Goal: Contribute content: Add original content to the website for others to see

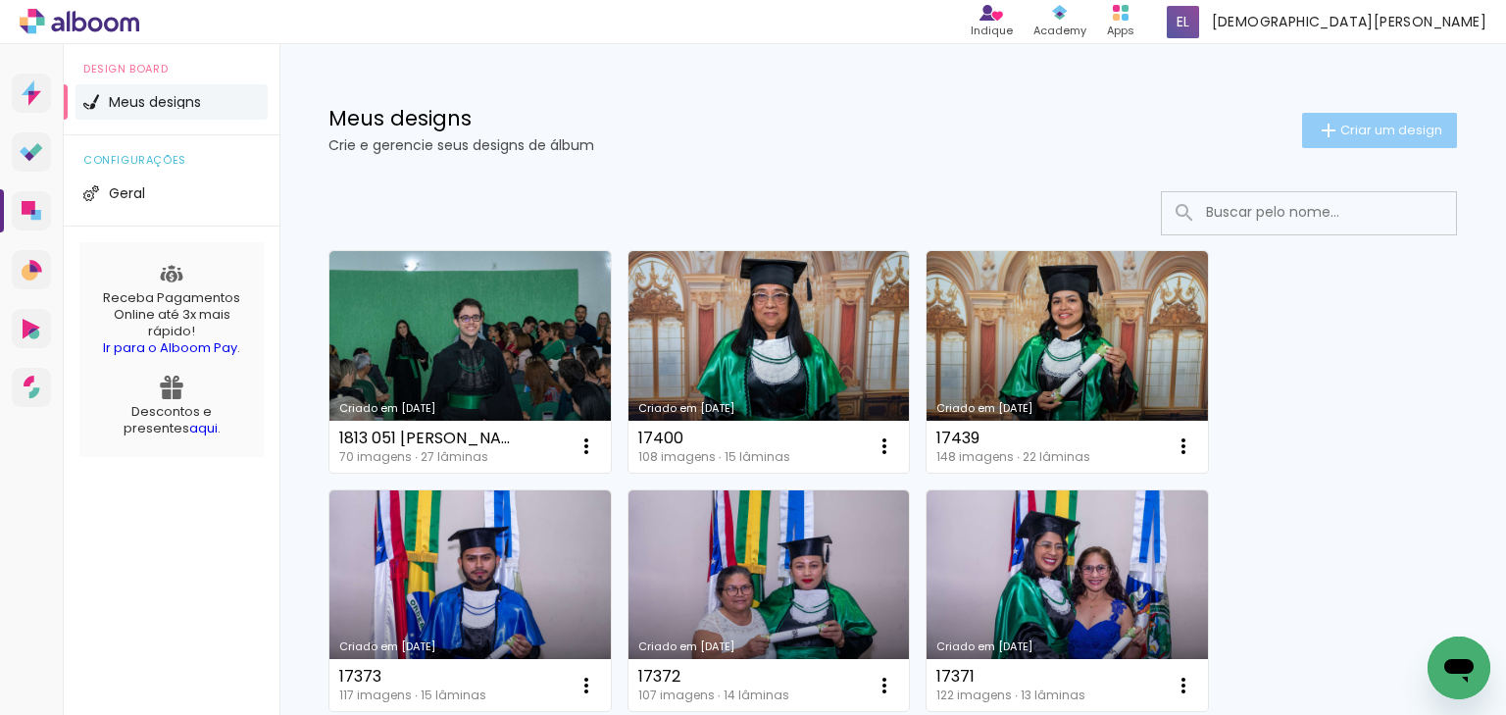
click at [1348, 114] on paper-button "Criar um design" at bounding box center [1379, 130] width 155 height 35
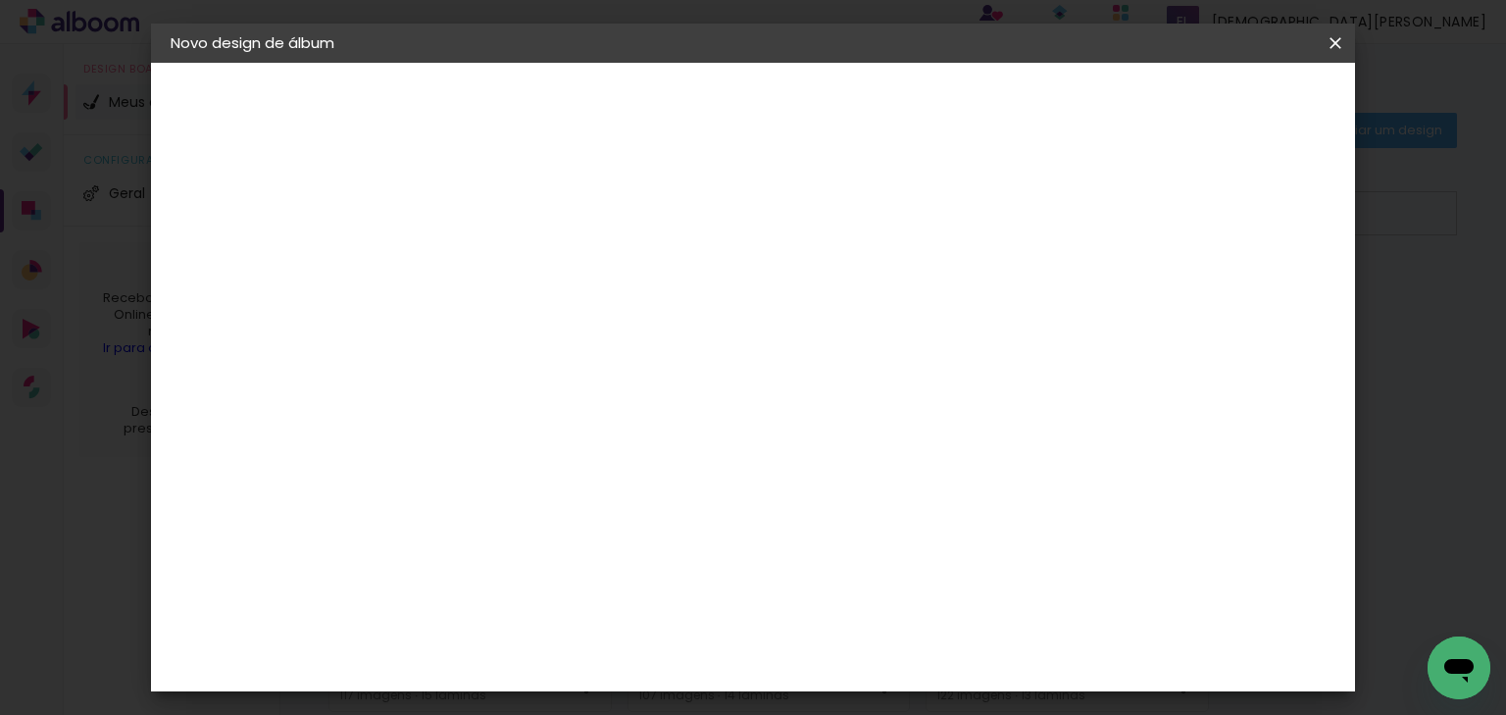
click at [491, 252] on input at bounding box center [491, 263] width 0 height 30
type input "17440"
type paper-input "17440"
click at [692, 114] on paper-button "Avançar" at bounding box center [644, 103] width 96 height 33
click at [0, 0] on slot "Tamanho Livre" at bounding box center [0, 0] width 0 height 0
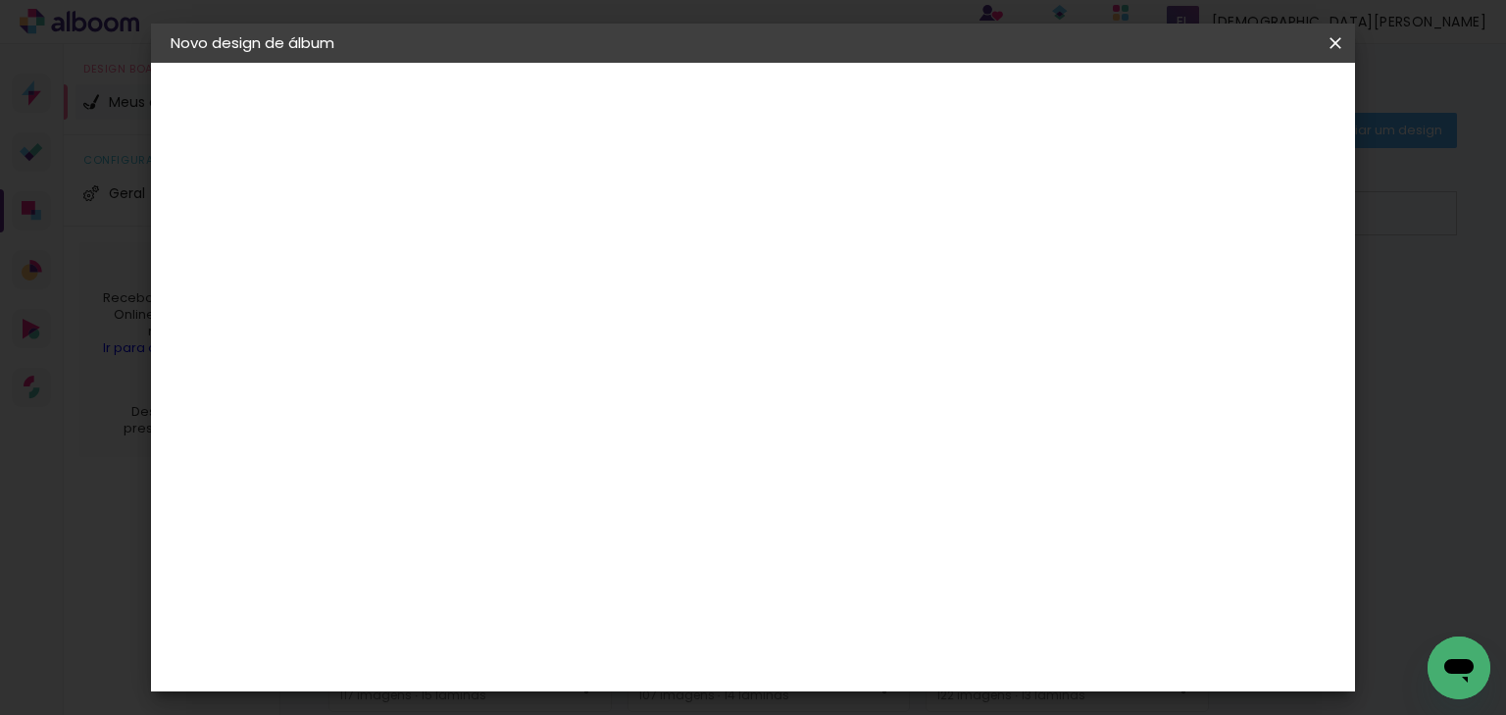
click at [0, 0] on slot "Avançar" at bounding box center [0, 0] width 0 height 0
click at [1119, 225] on div at bounding box center [1110, 226] width 18 height 18
type paper-checkbox "on"
drag, startPoint x: 429, startPoint y: 531, endPoint x: 485, endPoint y: 600, distance: 89.9
click at [485, 600] on div "cm" at bounding box center [441, 541] width 96 height 351
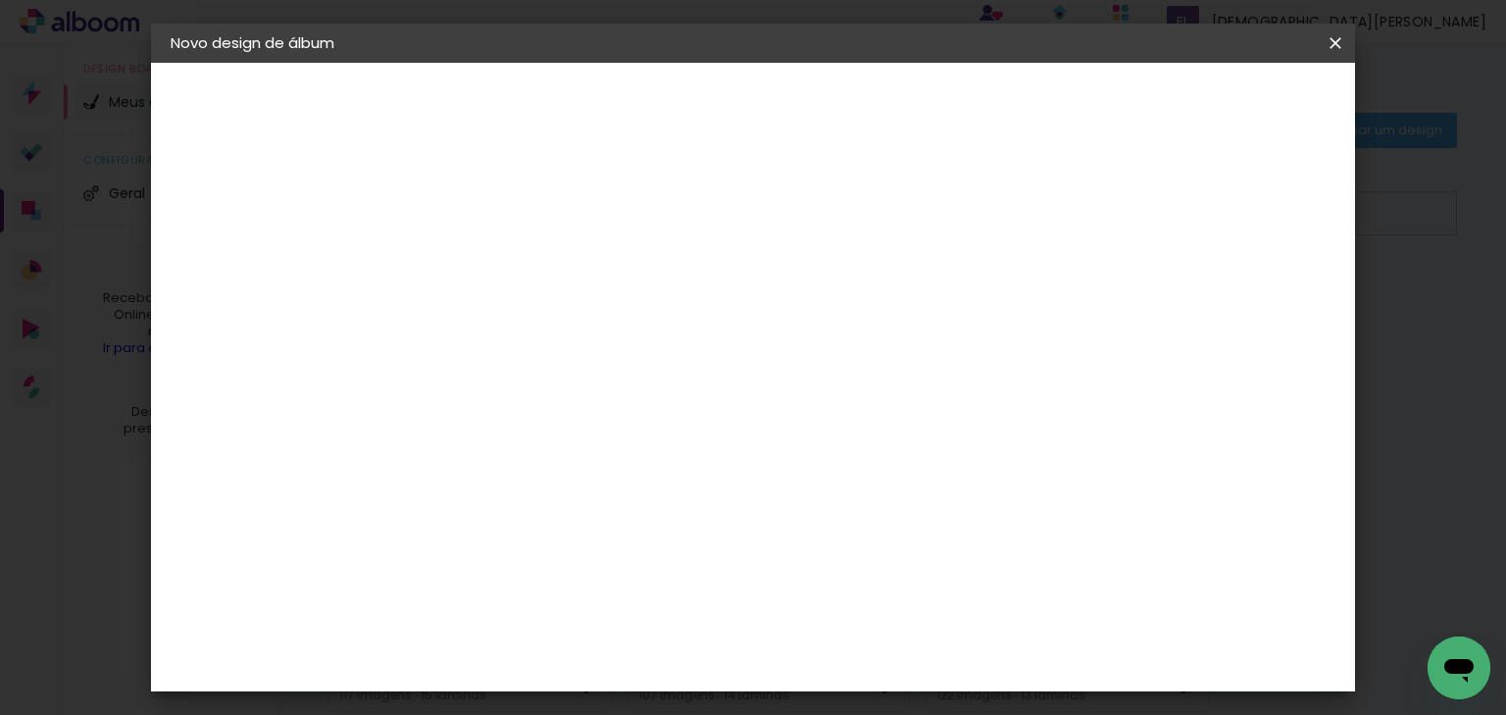
type input "22"
type paper-input "22"
click at [1216, 109] on span "Iniciar design" at bounding box center [1171, 104] width 89 height 14
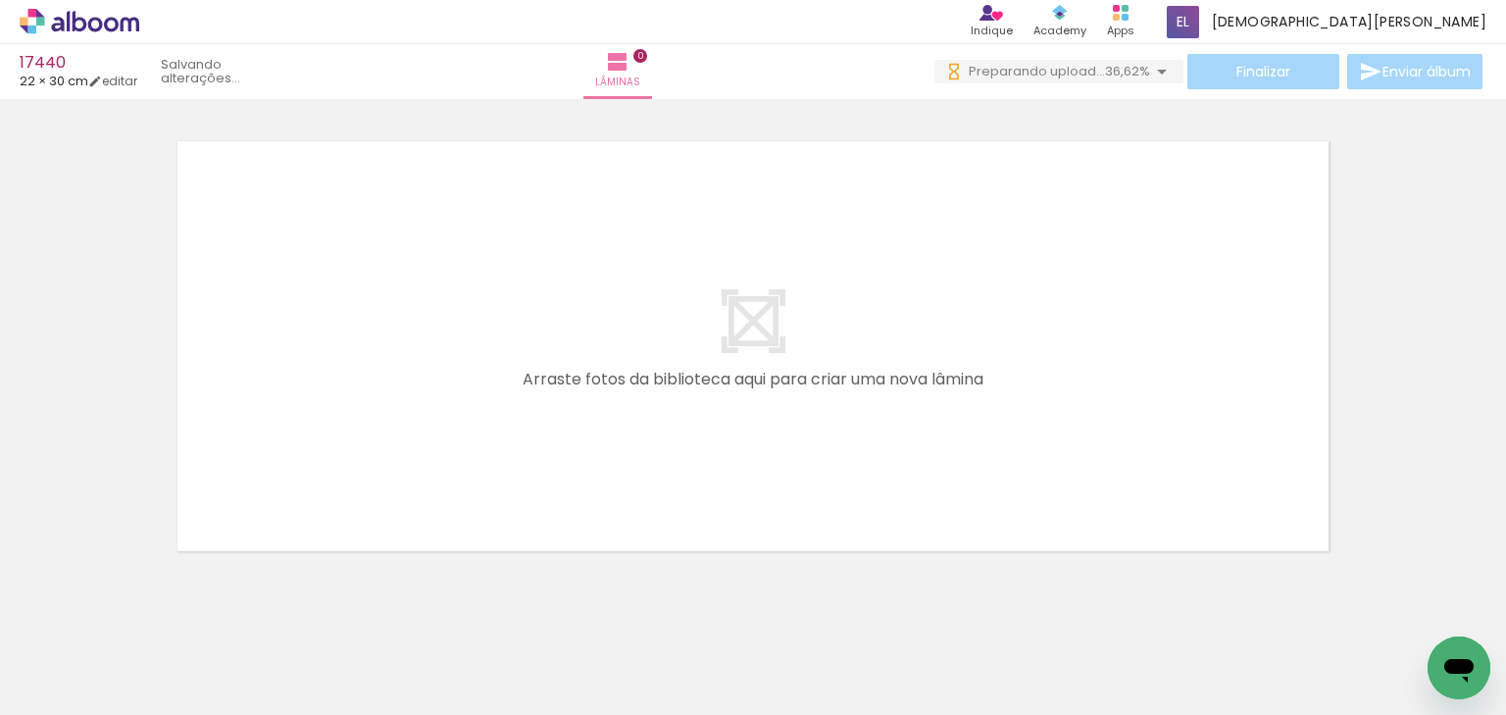
click at [1397, 373] on div at bounding box center [753, 321] width 1506 height 480
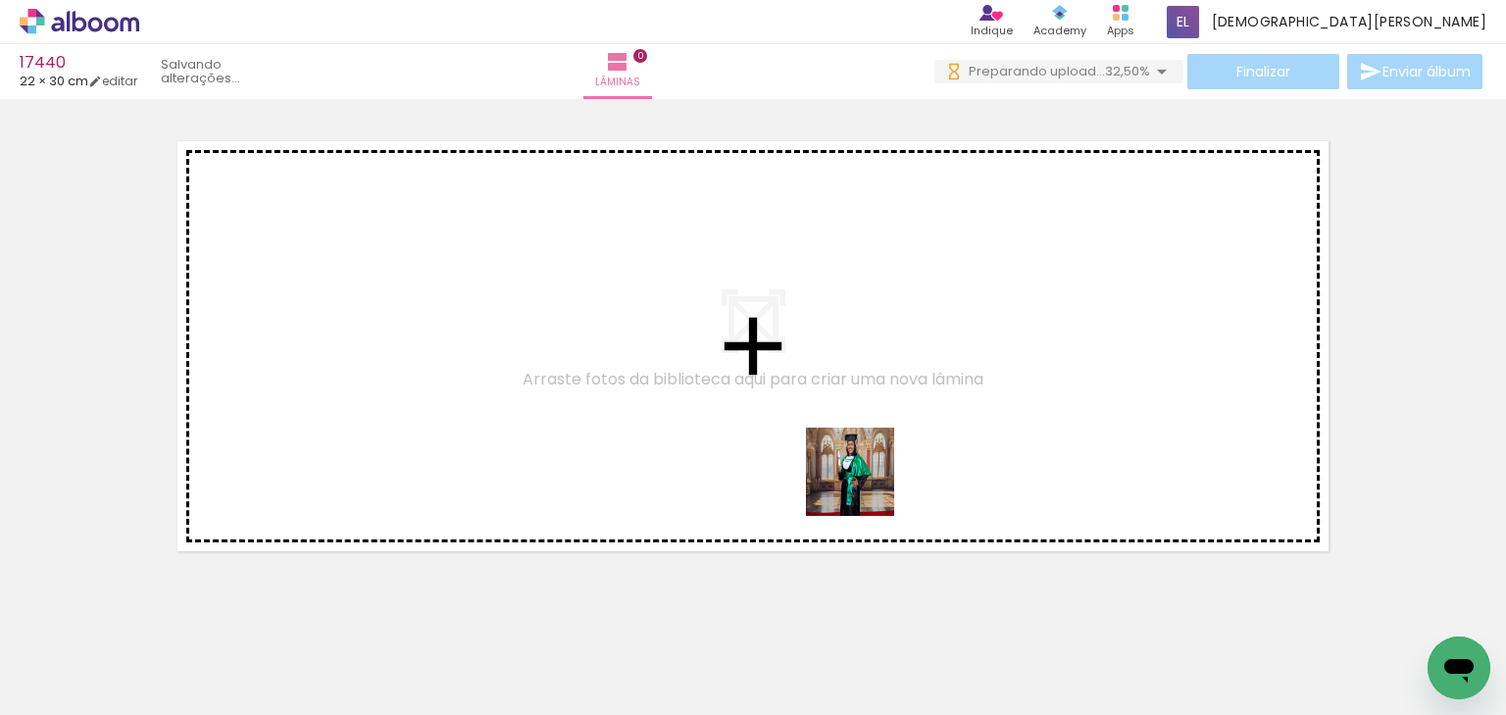
drag, startPoint x: 865, startPoint y: 486, endPoint x: 949, endPoint y: 375, distance: 140.0
click at [949, 375] on quentale-workspace at bounding box center [753, 357] width 1506 height 715
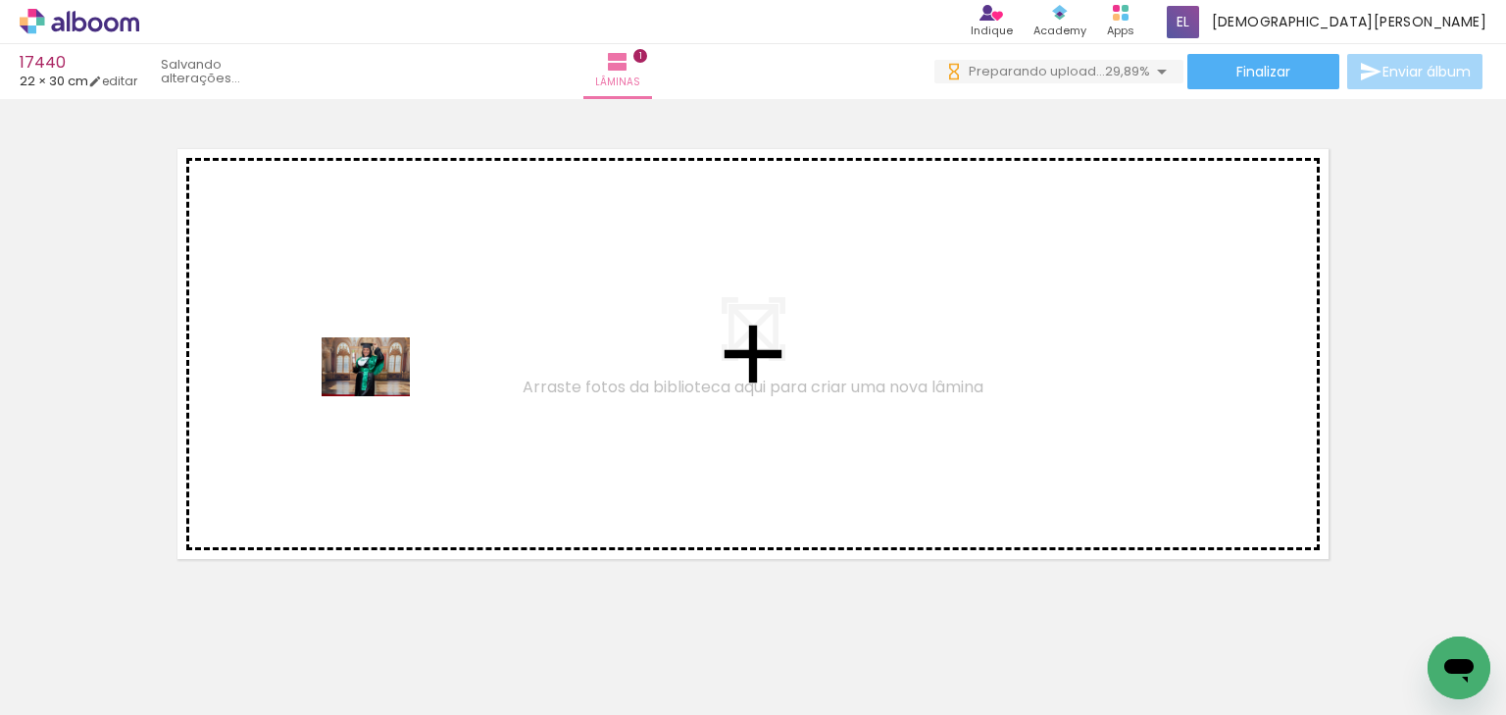
drag, startPoint x: 1200, startPoint y: 654, endPoint x: 381, endPoint y: 396, distance: 859.5
click at [381, 396] on quentale-workspace at bounding box center [753, 357] width 1506 height 715
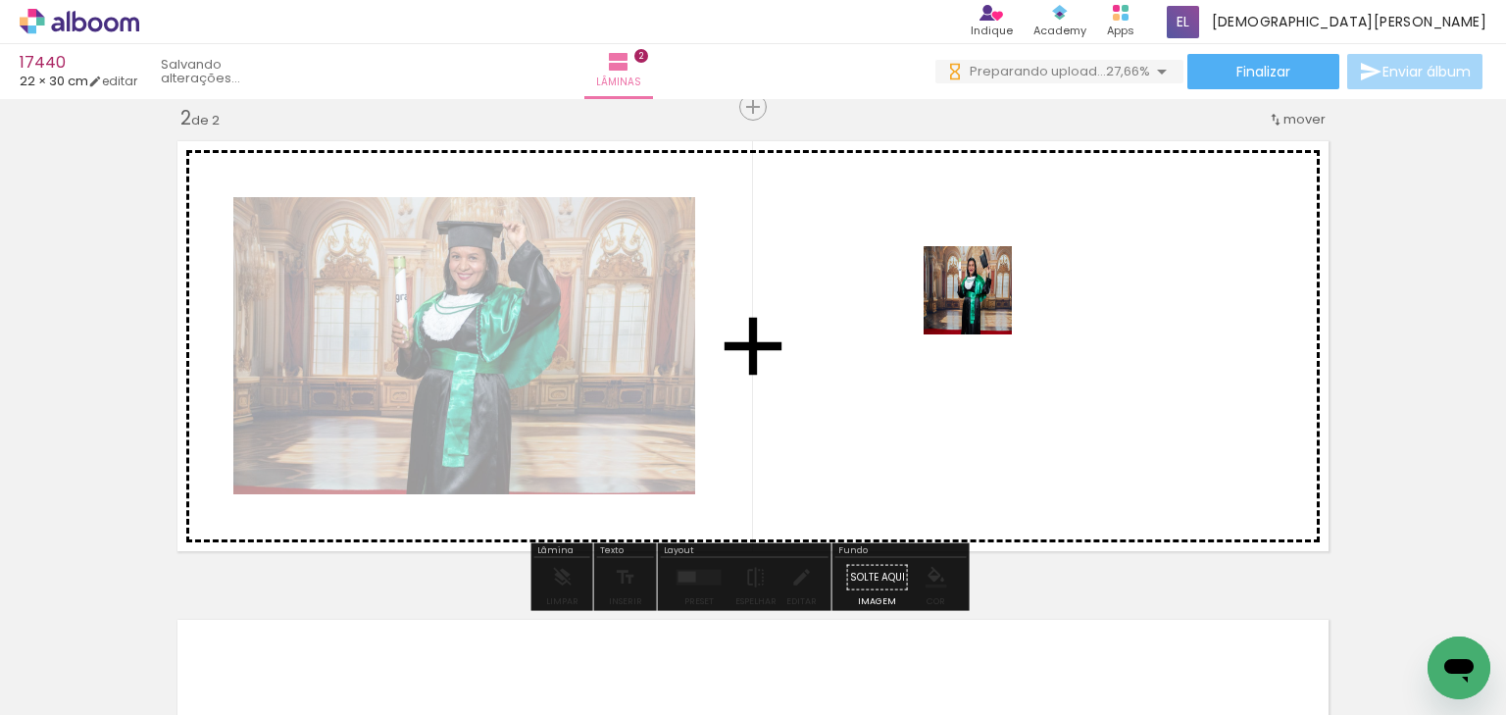
drag, startPoint x: 939, startPoint y: 382, endPoint x: 995, endPoint y: 279, distance: 117.6
click at [995, 279] on quentale-workspace at bounding box center [753, 357] width 1506 height 715
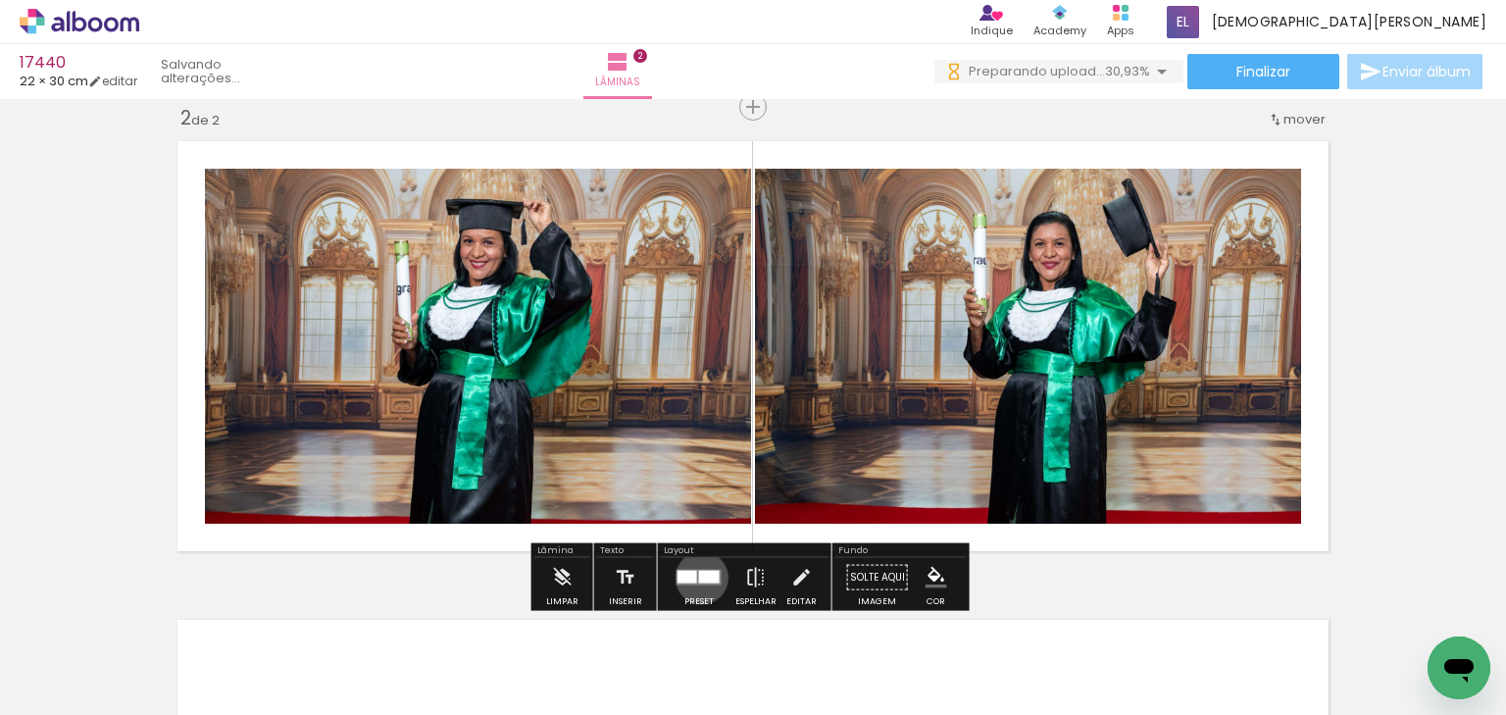
click at [699, 578] on div at bounding box center [709, 577] width 21 height 13
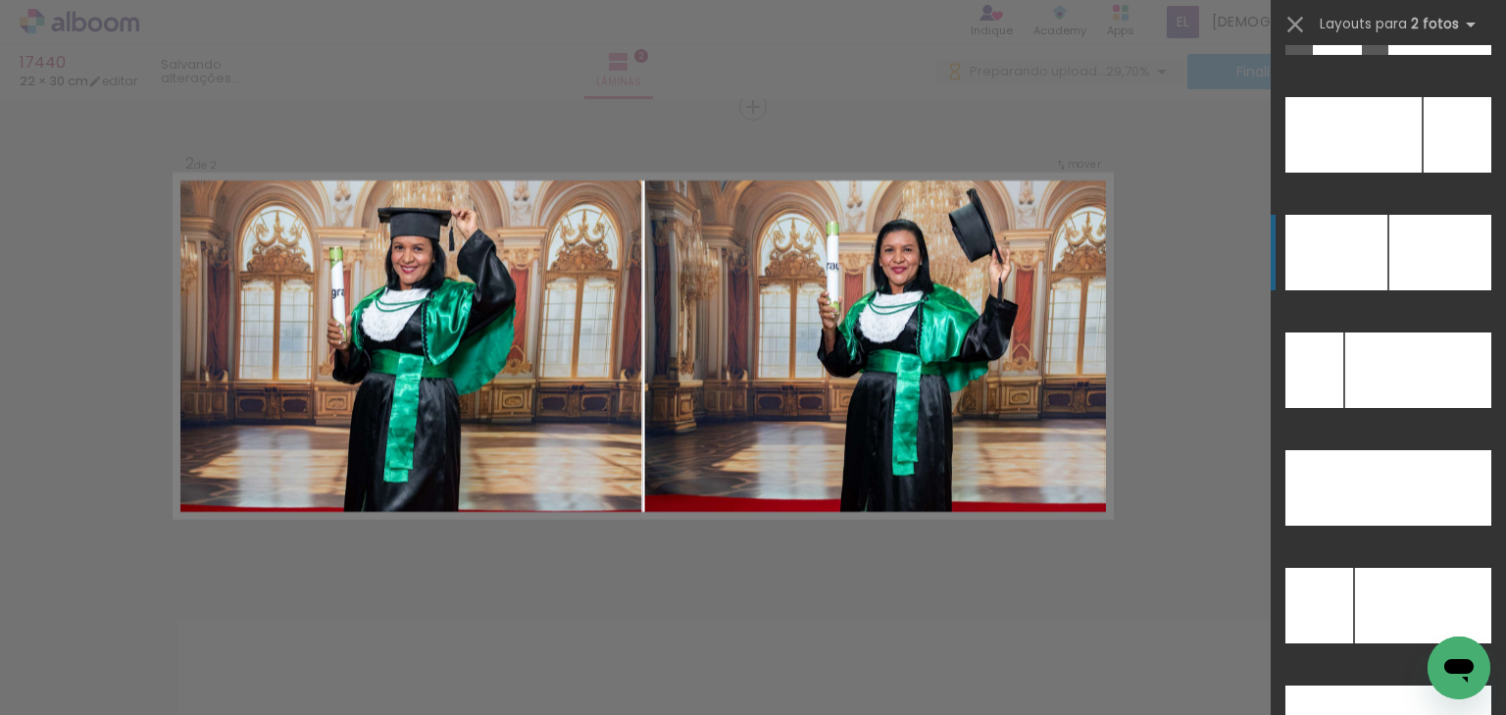
click at [1396, 239] on div at bounding box center [1441, 253] width 102 height 76
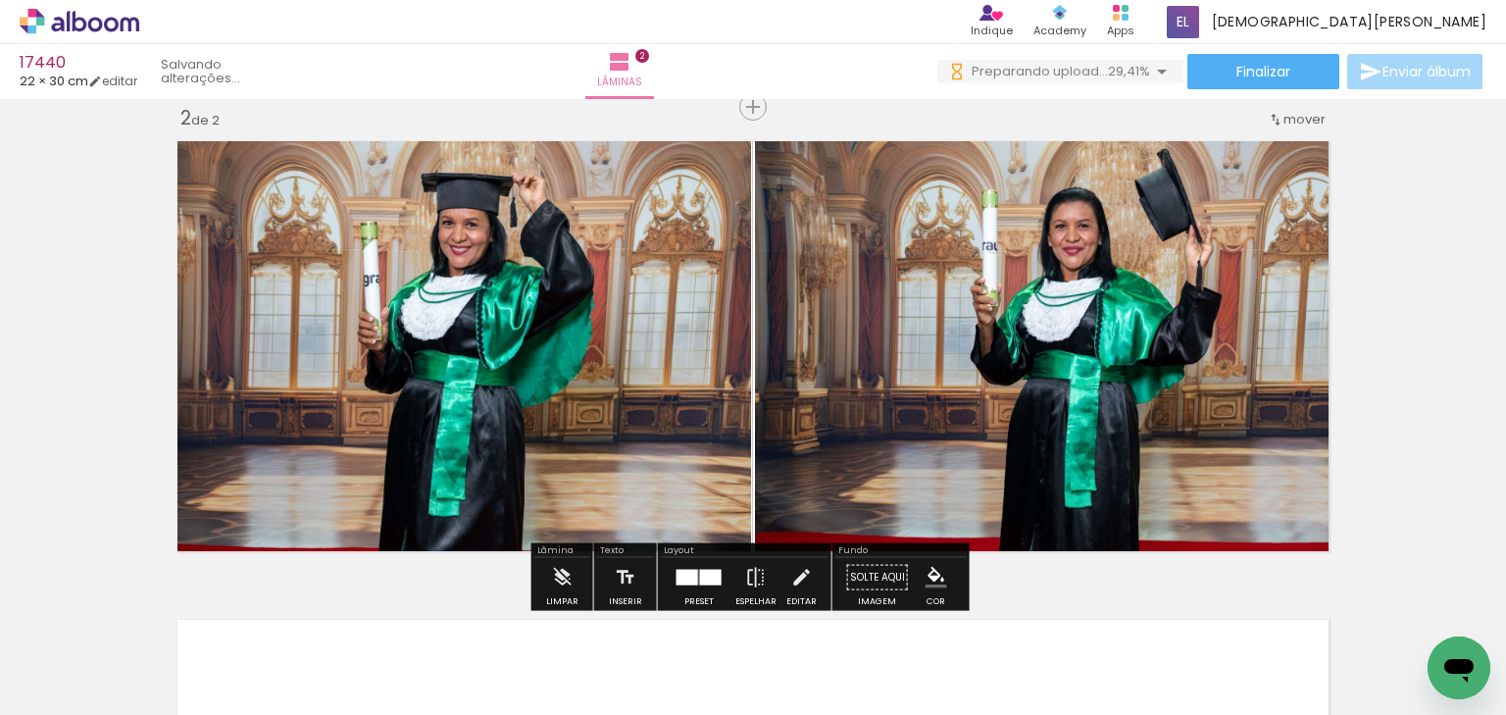
click at [1391, 238] on div "Inserir lâmina 1 de 2 Inserir lâmina 2 de 2" at bounding box center [753, 321] width 1506 height 1437
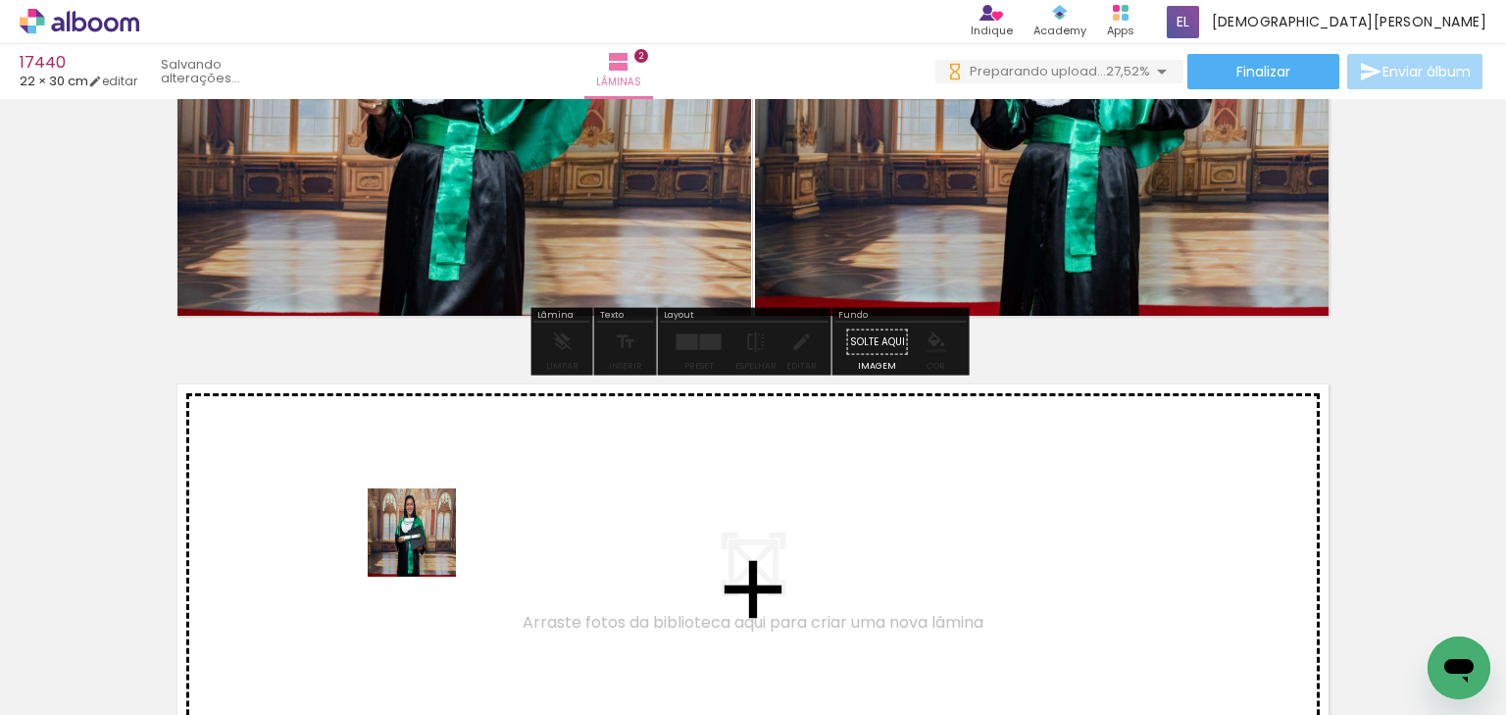
drag, startPoint x: 611, startPoint y: 547, endPoint x: 427, endPoint y: 547, distance: 184.4
click at [427, 547] on quentale-workspace at bounding box center [753, 357] width 1506 height 715
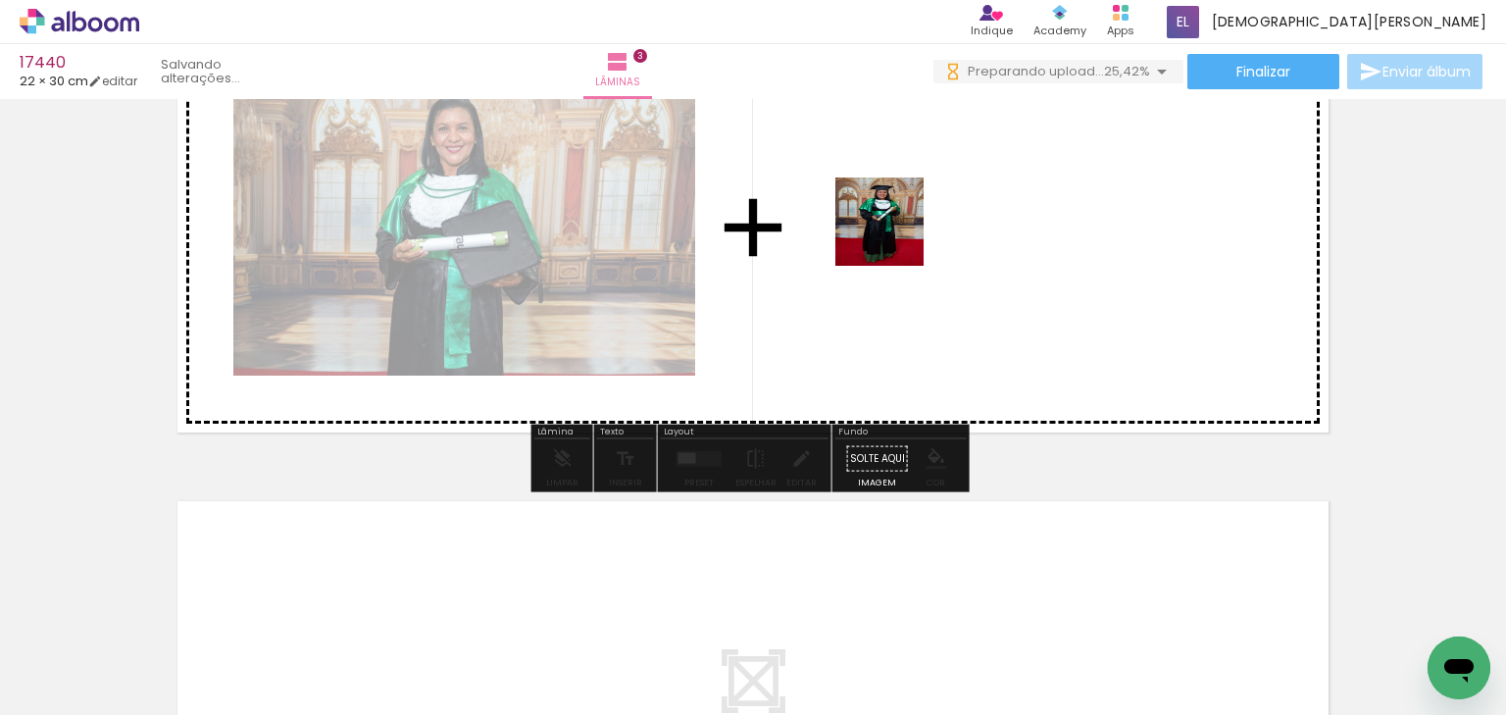
drag, startPoint x: 333, startPoint y: 658, endPoint x: 898, endPoint y: 233, distance: 706.7
click at [898, 233] on quentale-workspace at bounding box center [753, 357] width 1506 height 715
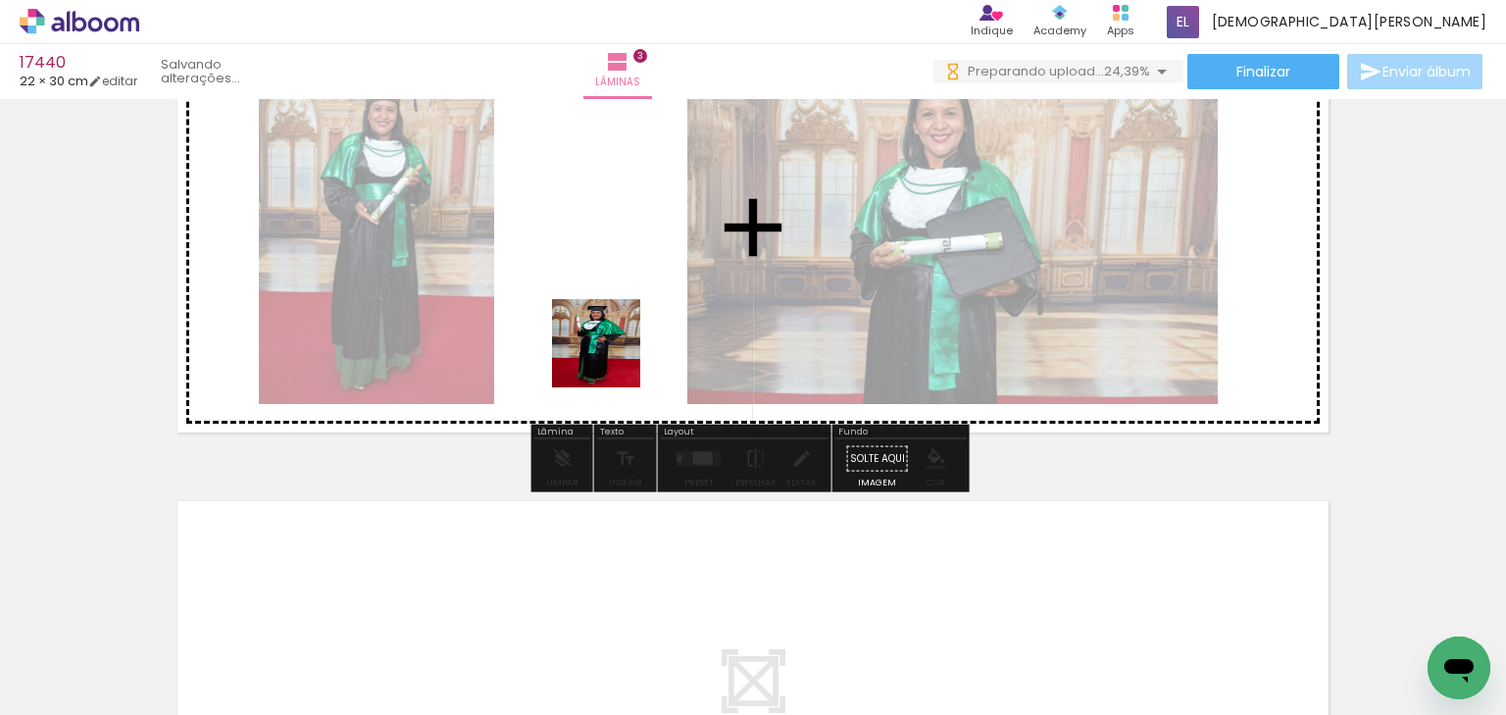
drag, startPoint x: 631, startPoint y: 444, endPoint x: 599, endPoint y: 294, distance: 153.3
click at [585, 287] on quentale-workspace at bounding box center [753, 357] width 1506 height 715
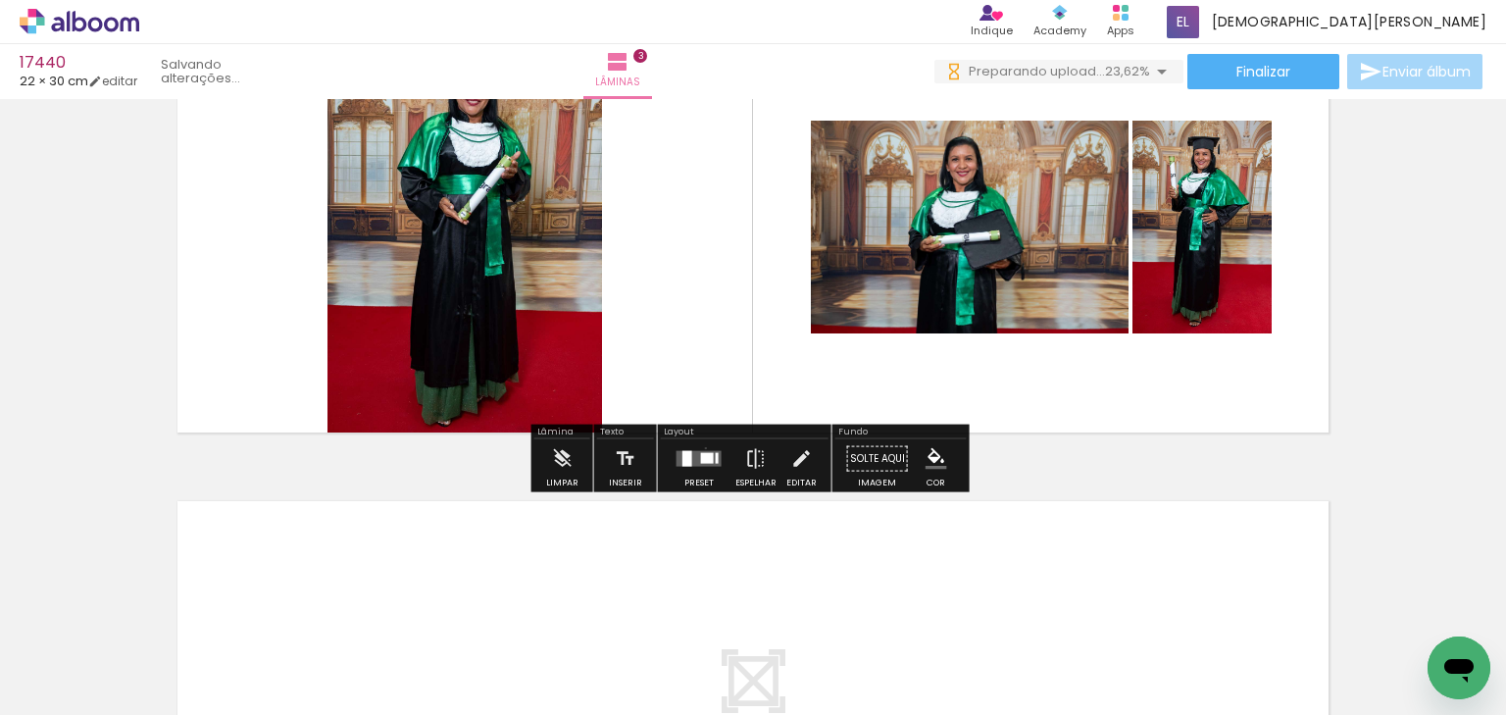
drag, startPoint x: 701, startPoint y: 447, endPoint x: 1045, endPoint y: 287, distance: 379.5
click at [702, 447] on div at bounding box center [699, 458] width 53 height 39
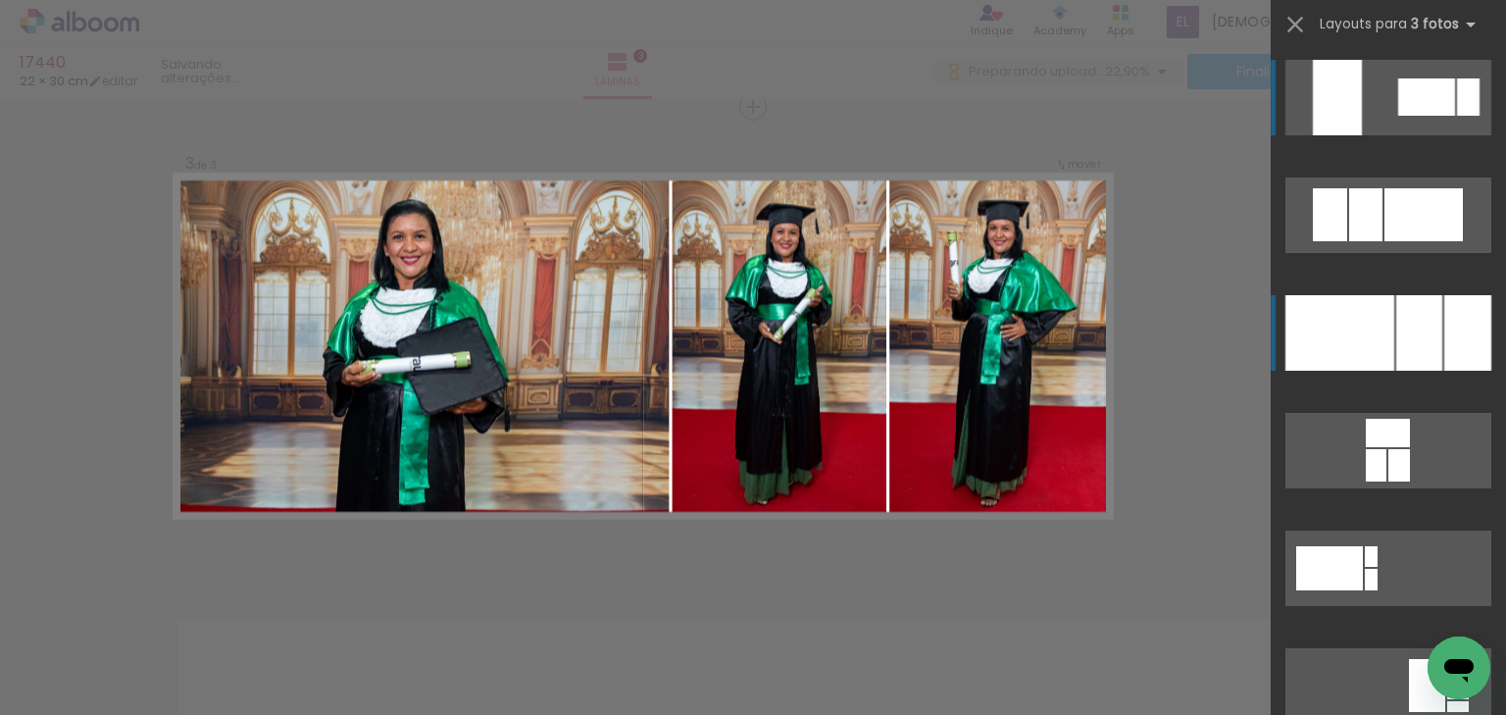
click at [1429, 336] on div at bounding box center [1420, 333] width 46 height 76
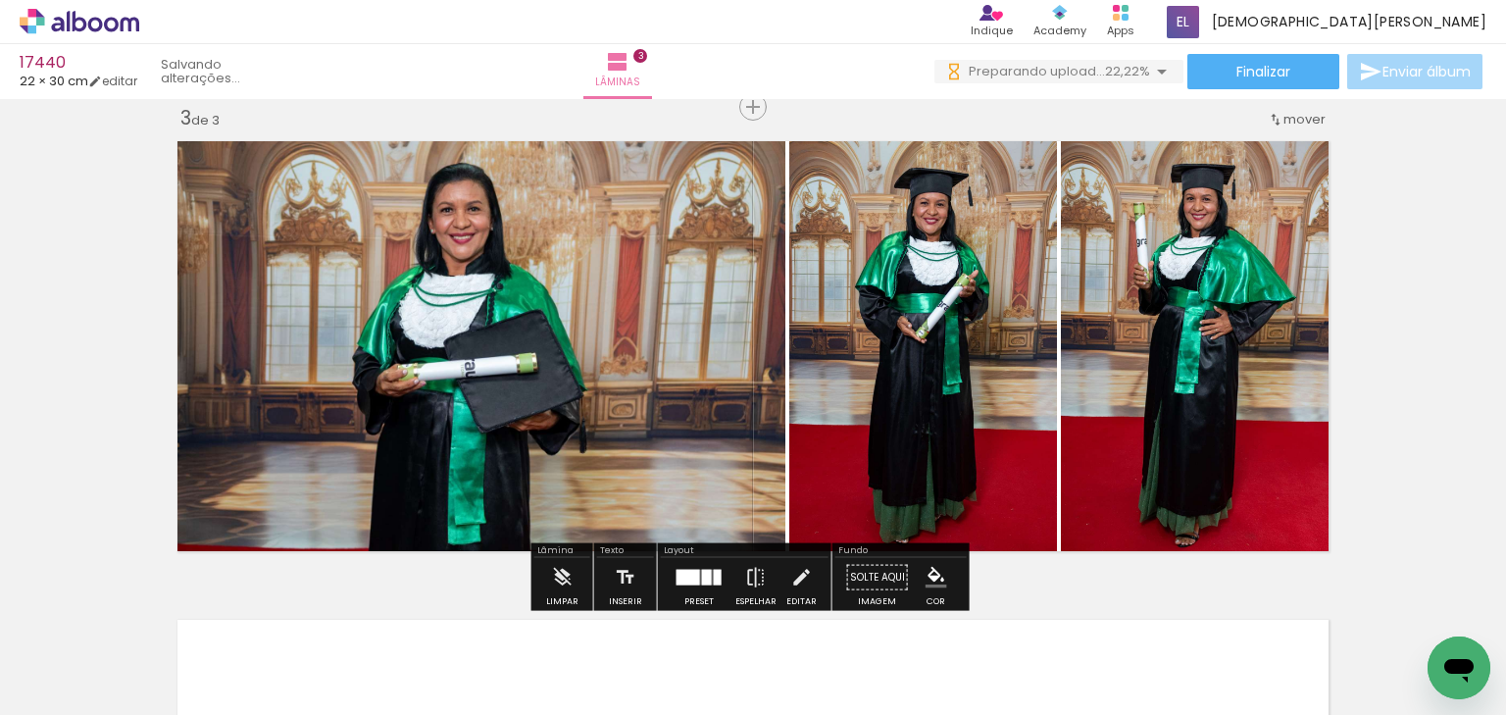
click at [1380, 264] on div "Inserir lâmina 1 de 3 Inserir lâmina 2 de 3 Inserir lâmina 3 de 3" at bounding box center [753, 81] width 1506 height 1915
click at [647, 328] on quentale-photo at bounding box center [477, 346] width 618 height 430
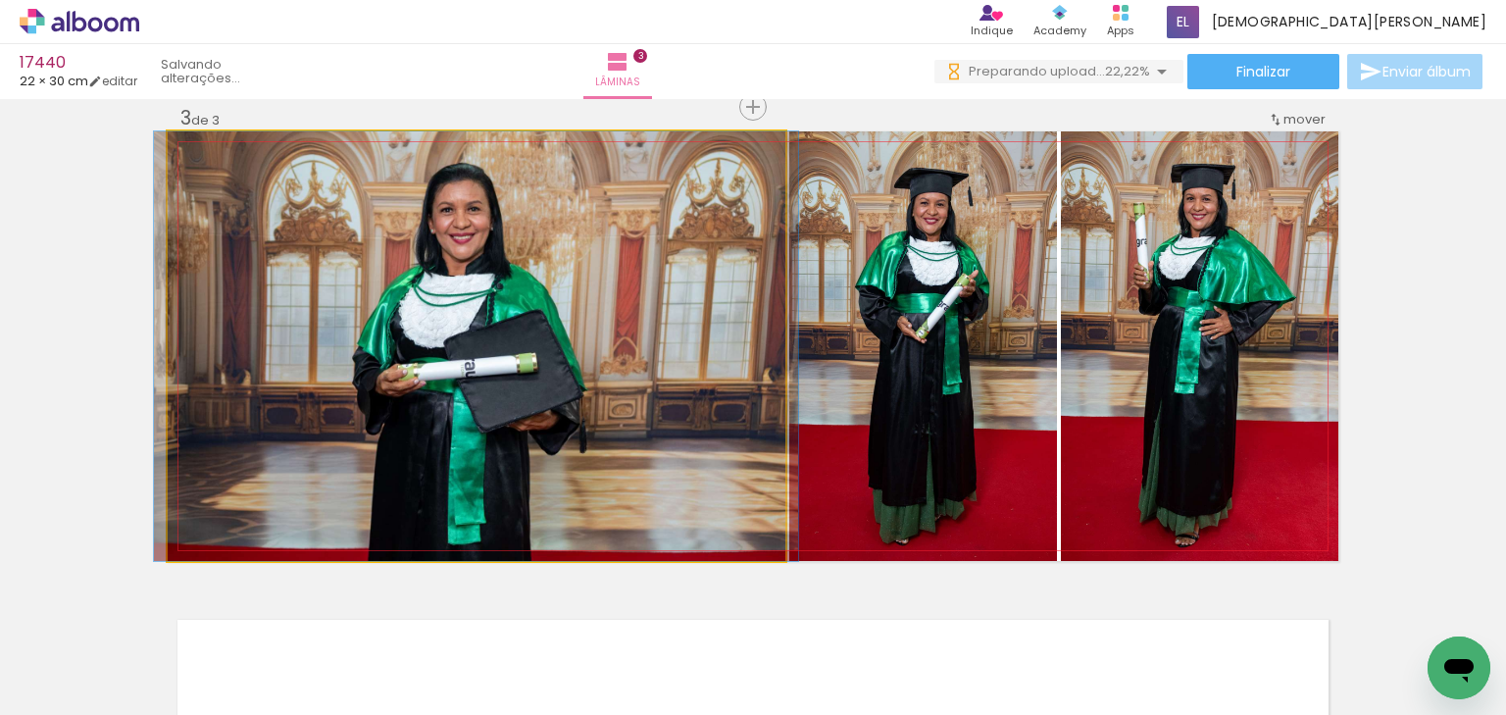
drag, startPoint x: 647, startPoint y: 328, endPoint x: 729, endPoint y: 341, distance: 82.5
click at [647, 328] on quentale-photo at bounding box center [477, 346] width 618 height 430
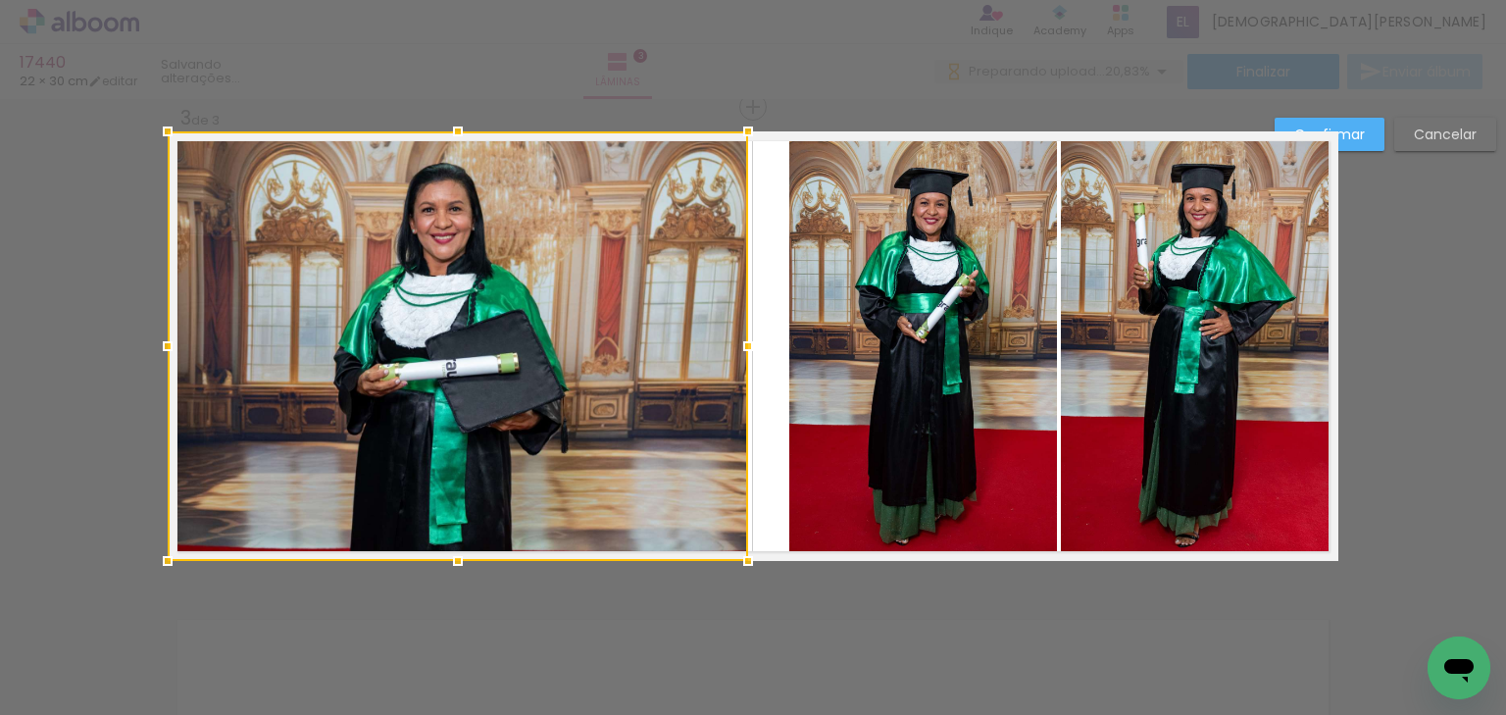
drag, startPoint x: 771, startPoint y: 338, endPoint x: 734, endPoint y: 336, distance: 37.3
click at [734, 336] on div at bounding box center [748, 346] width 39 height 39
click at [812, 325] on quentale-photo at bounding box center [923, 346] width 268 height 430
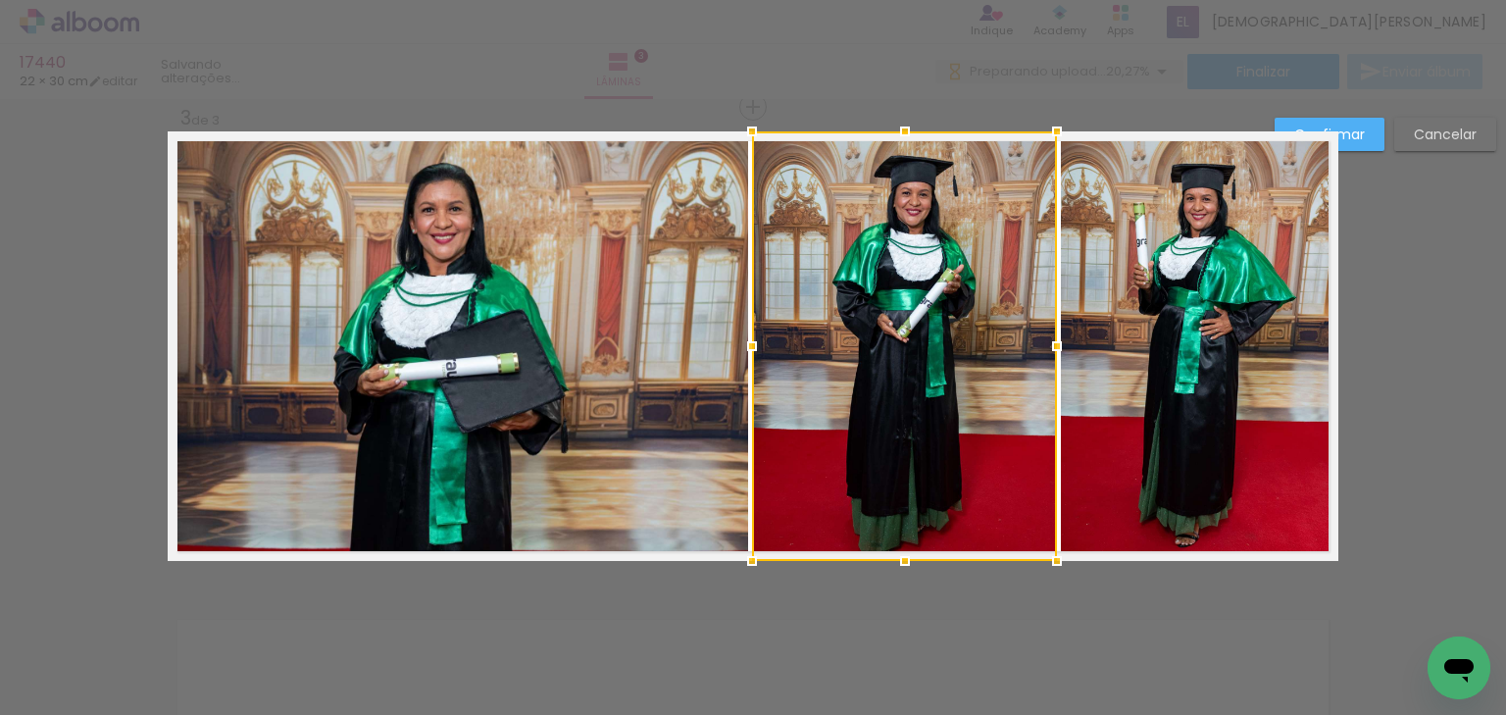
drag, startPoint x: 765, startPoint y: 343, endPoint x: 751, endPoint y: 345, distance: 13.9
click at [751, 345] on div at bounding box center [752, 346] width 39 height 39
click at [1361, 124] on paper-button "Confirmar" at bounding box center [1330, 134] width 110 height 33
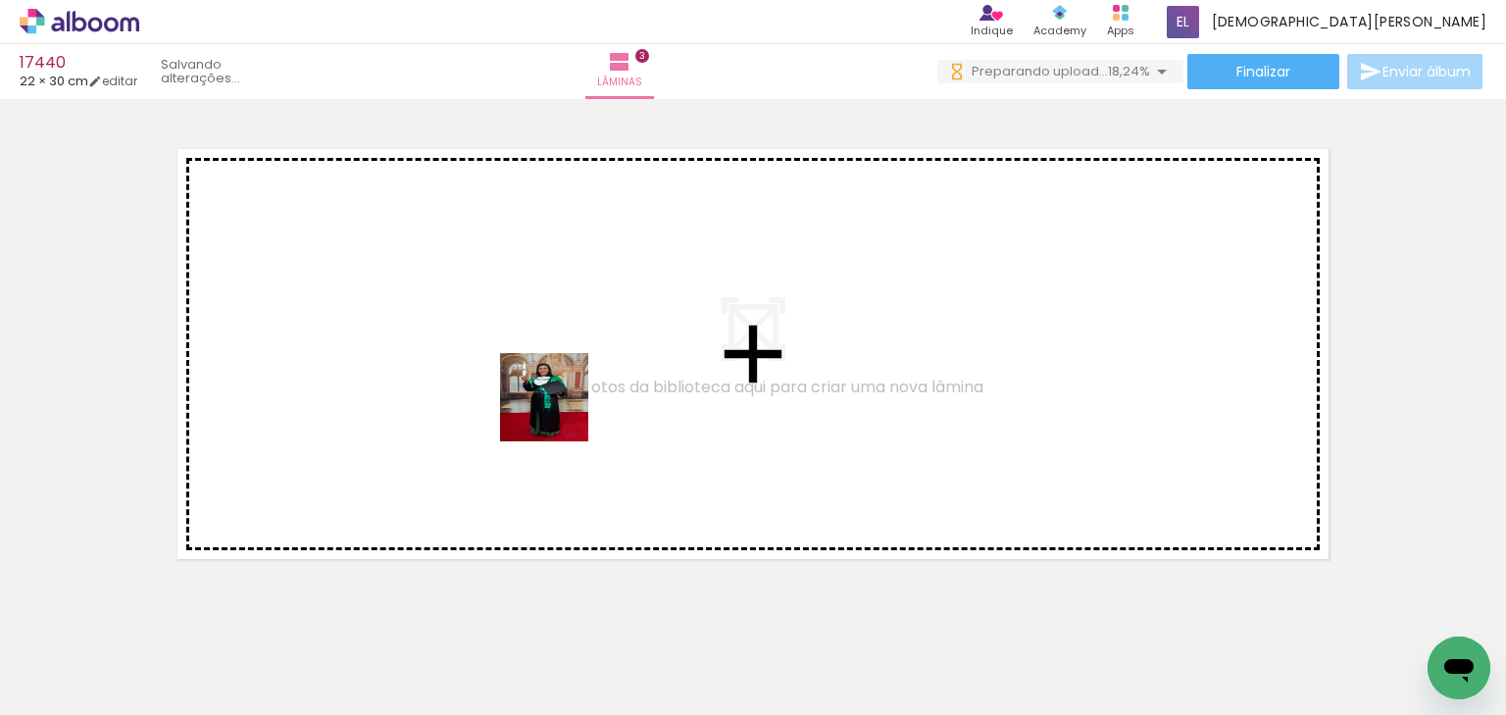
drag, startPoint x: 855, startPoint y: 604, endPoint x: 557, endPoint y: 412, distance: 354.7
click at [557, 412] on quentale-workspace at bounding box center [753, 357] width 1506 height 715
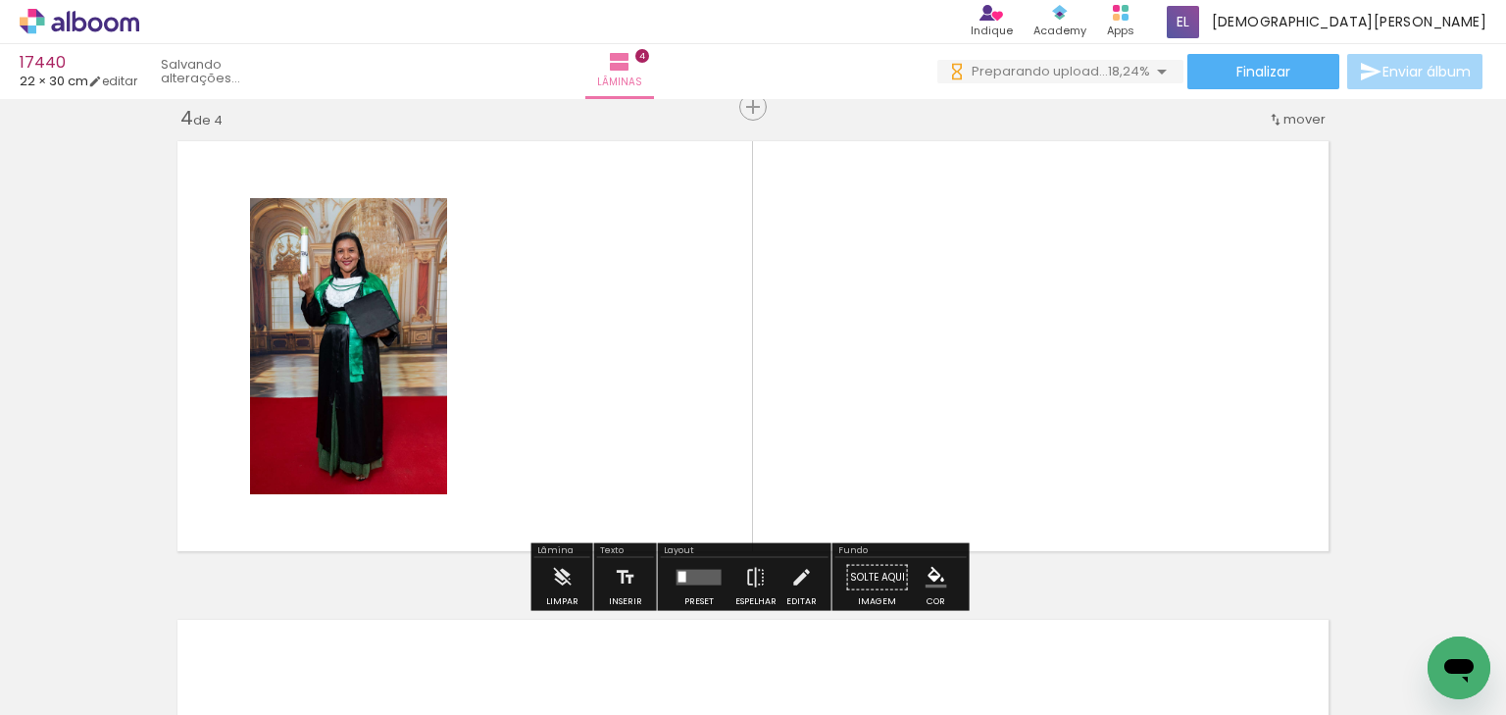
drag, startPoint x: 641, startPoint y: 660, endPoint x: 717, endPoint y: 315, distance: 353.4
click at [717, 315] on quentale-workspace at bounding box center [753, 357] width 1506 height 715
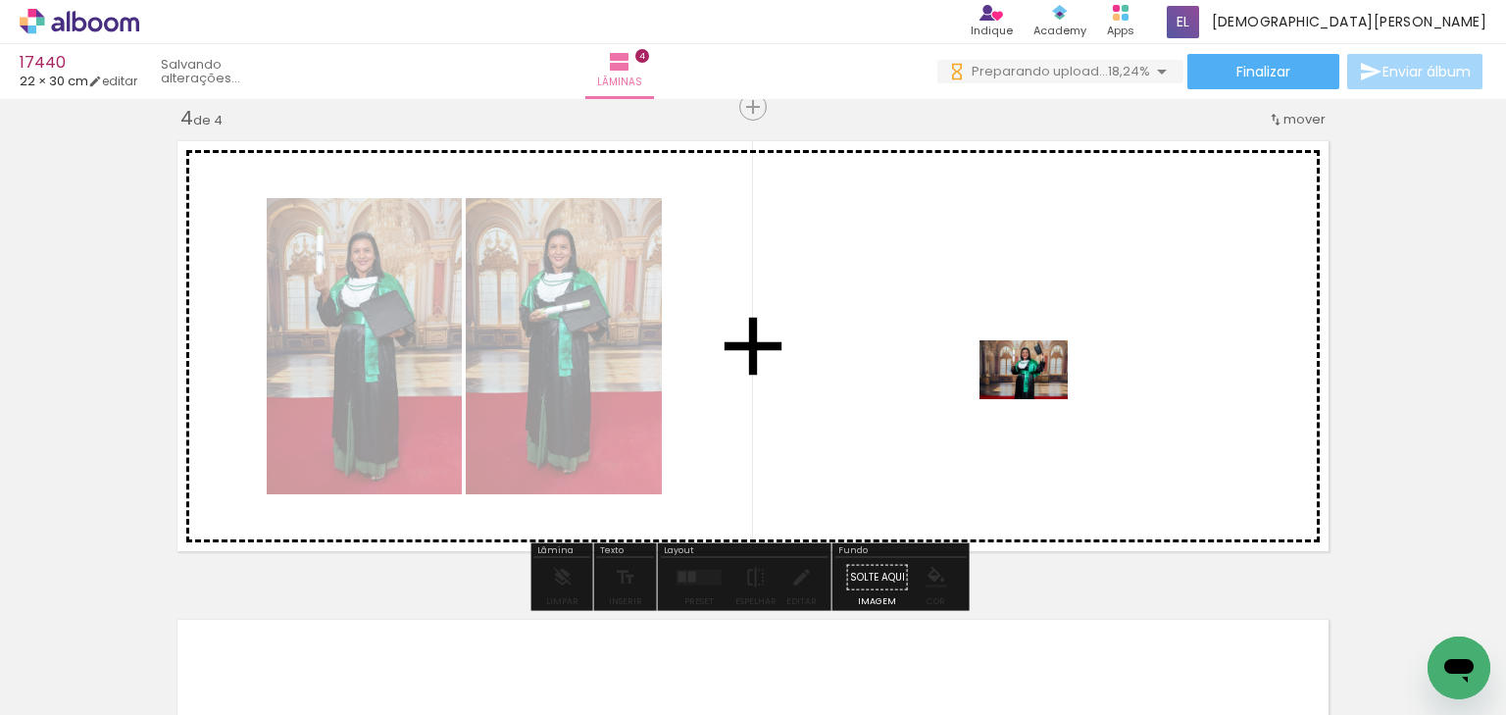
drag, startPoint x: 286, startPoint y: 632, endPoint x: 1039, endPoint y: 399, distance: 787.3
click at [1039, 399] on quentale-workspace at bounding box center [753, 357] width 1506 height 715
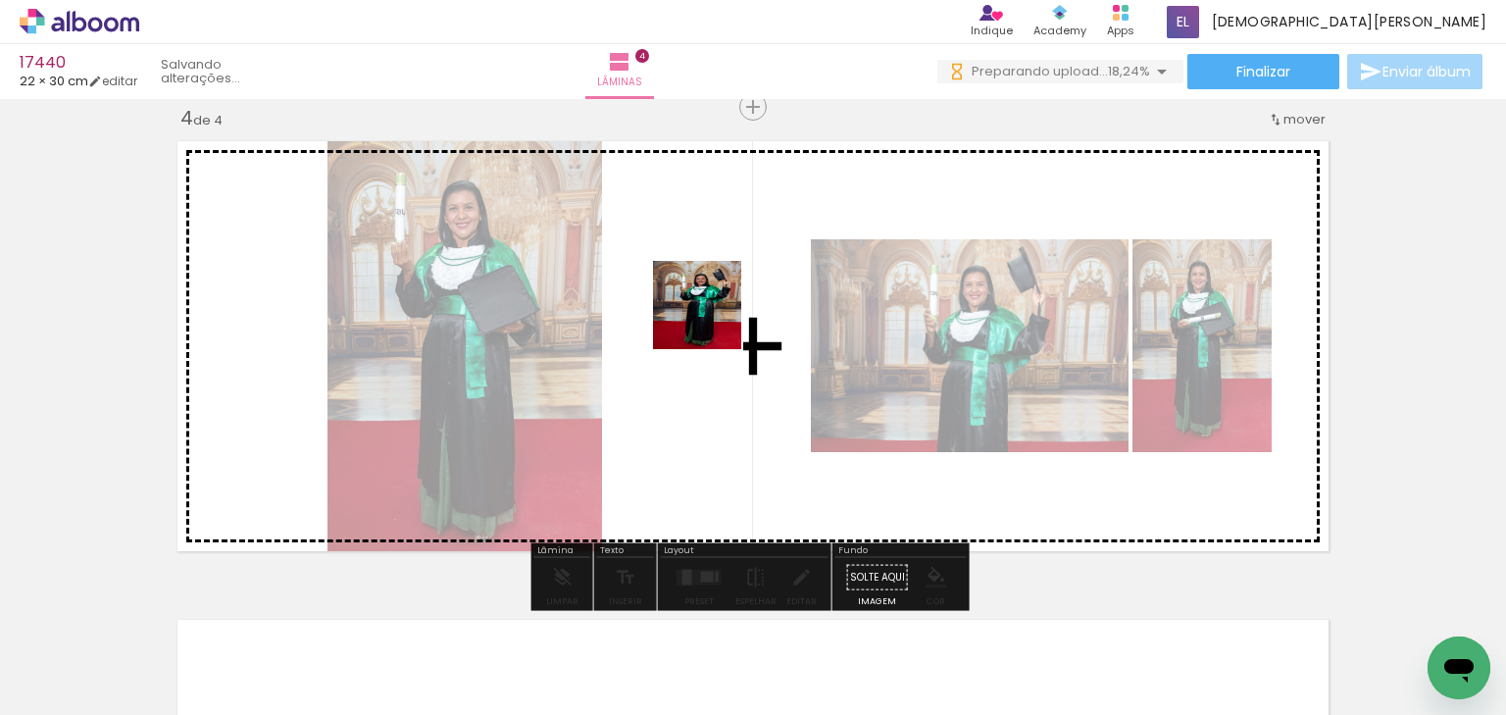
click at [711, 314] on quentale-workspace at bounding box center [753, 357] width 1506 height 715
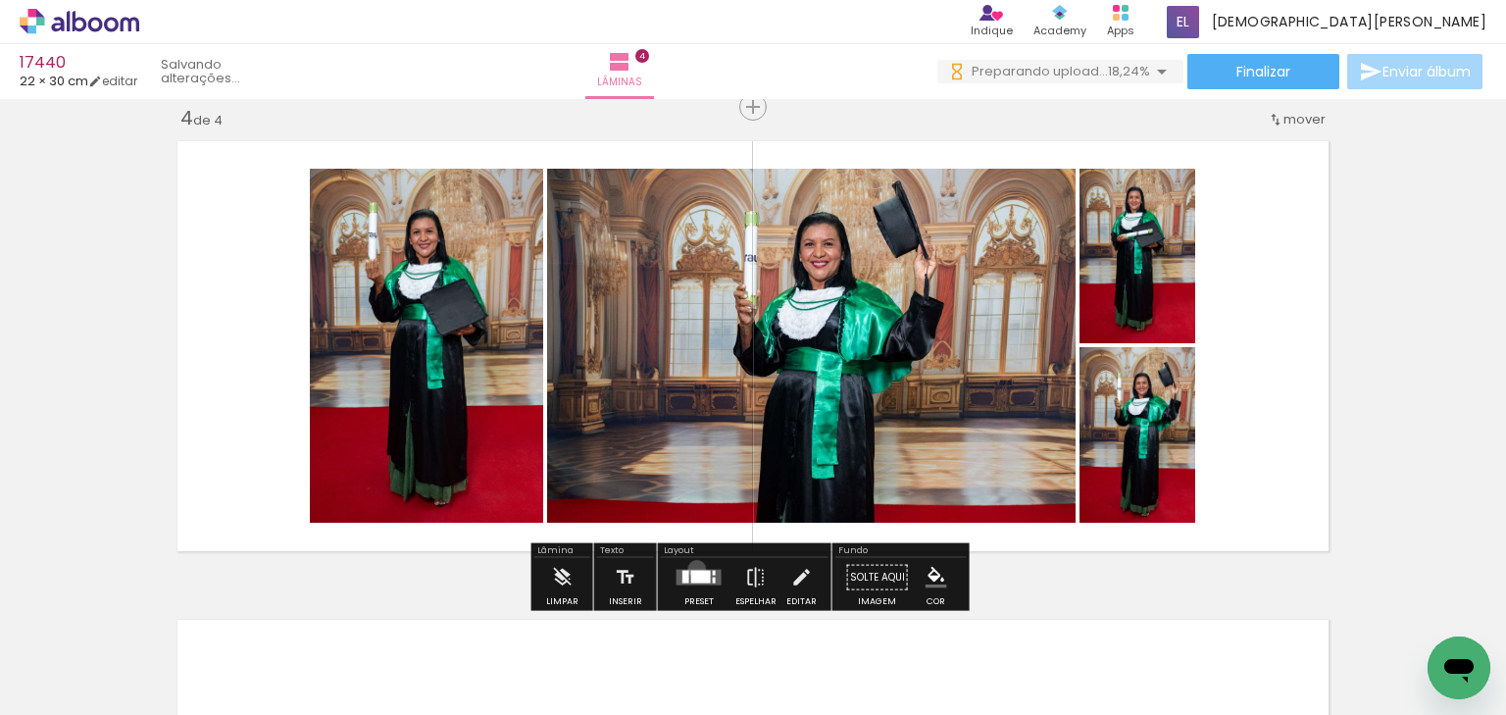
click at [692, 570] on quentale-layouter at bounding box center [699, 578] width 45 height 16
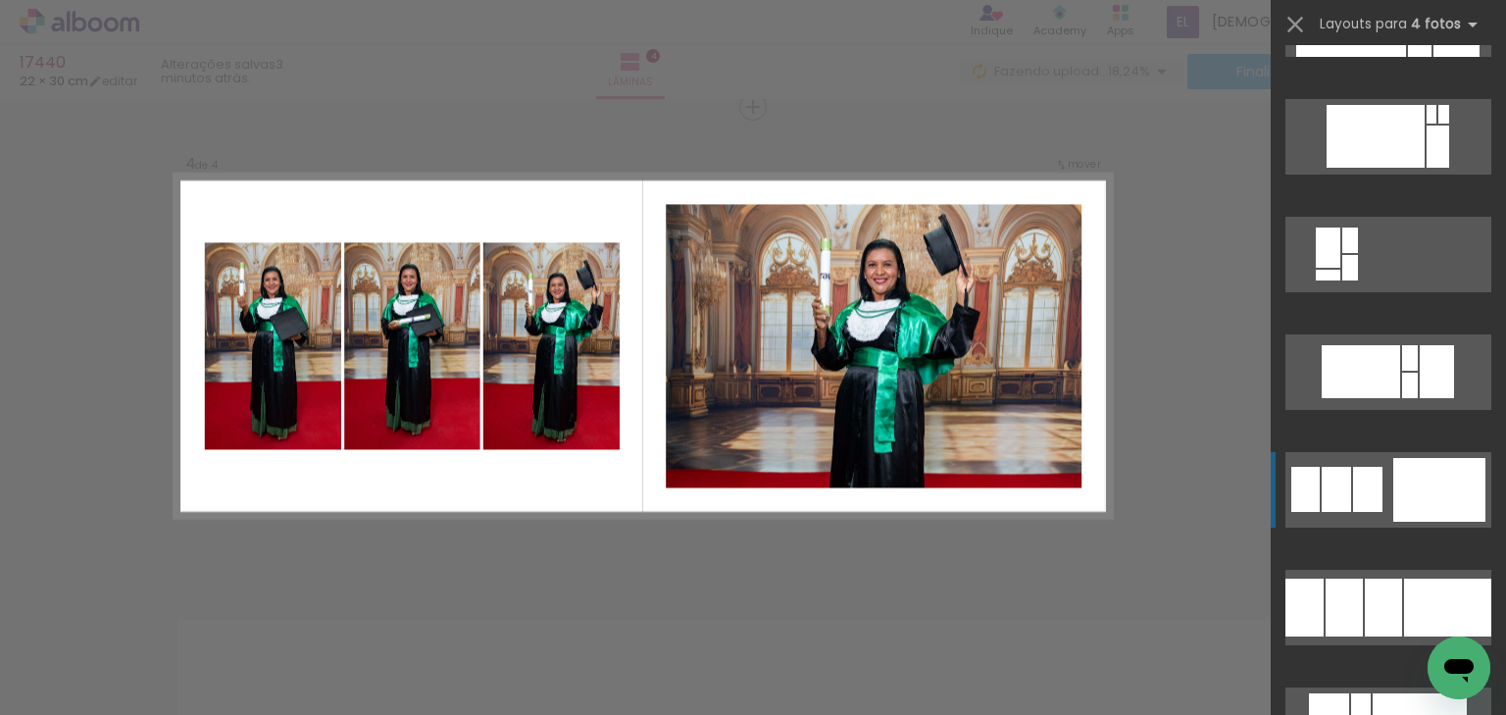
click at [1405, 482] on div at bounding box center [1440, 490] width 92 height 64
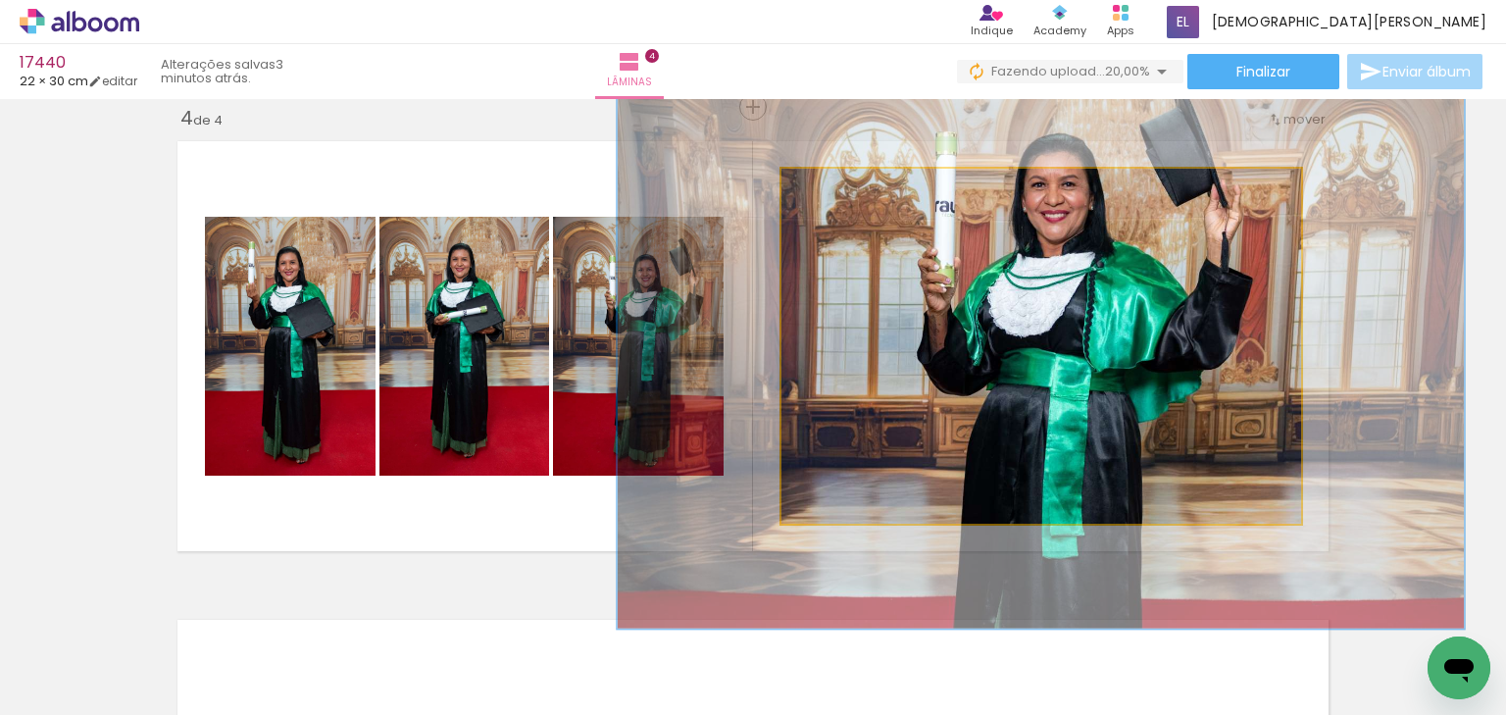
drag, startPoint x: 825, startPoint y: 188, endPoint x: 867, endPoint y: 212, distance: 48.3
type paper-slider "161"
click at [867, 212] on quentale-photo at bounding box center [1042, 346] width 520 height 355
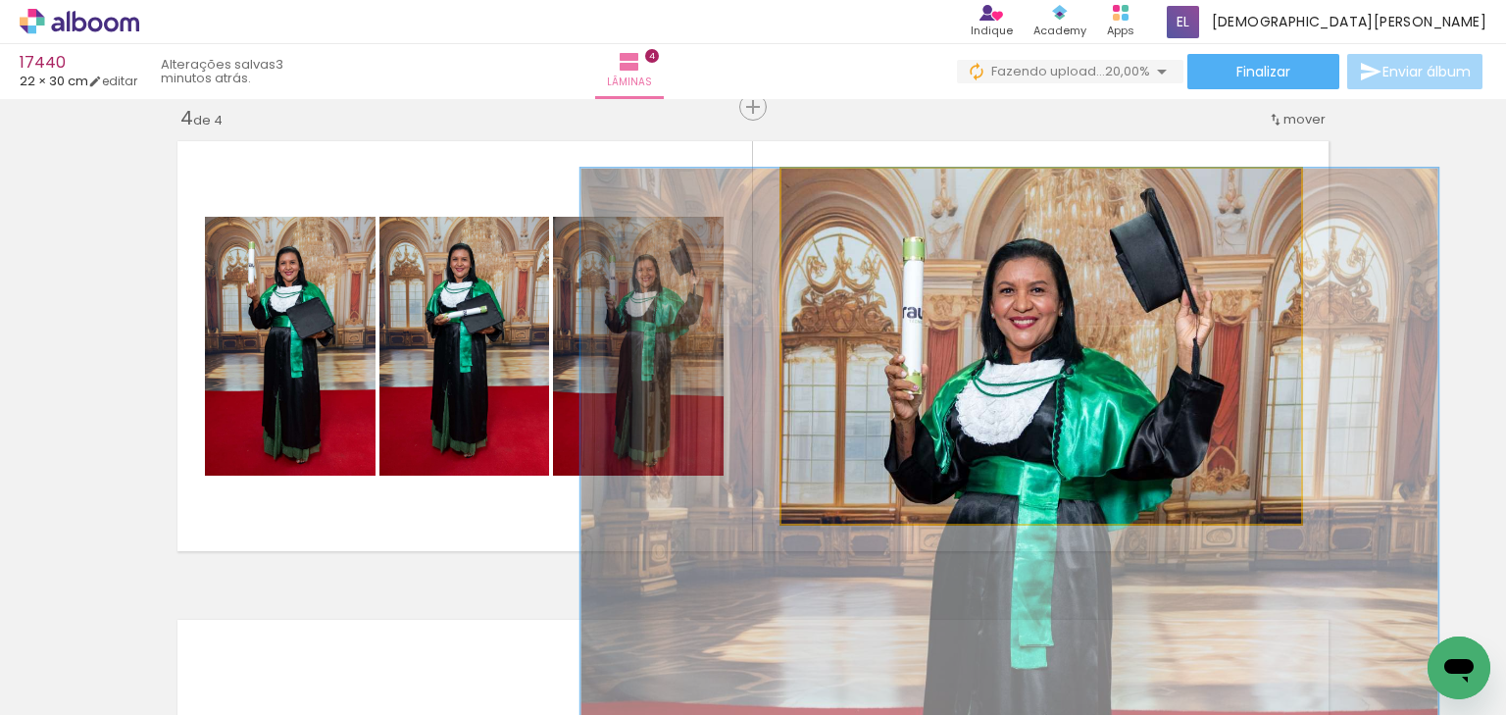
drag, startPoint x: 1071, startPoint y: 244, endPoint x: 1043, endPoint y: 375, distance: 133.3
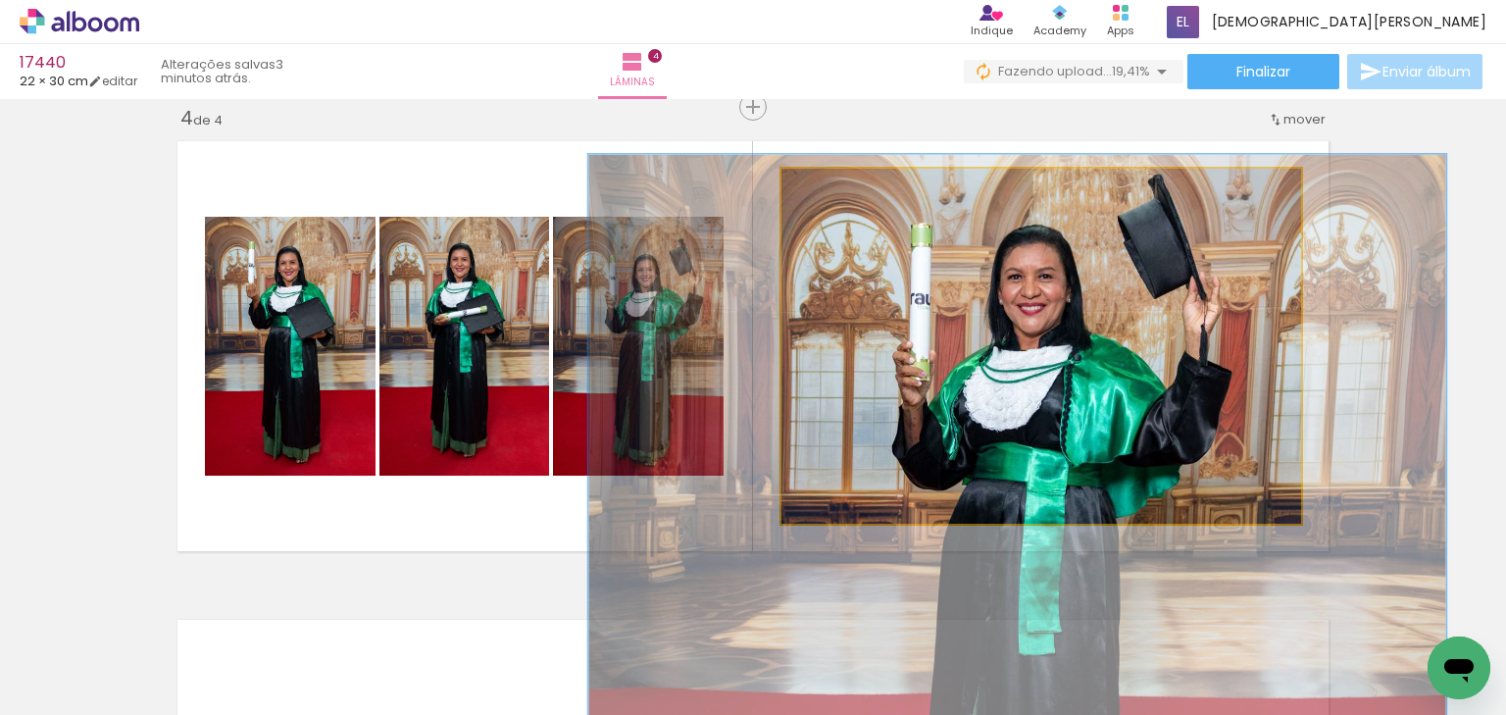
drag, startPoint x: 1136, startPoint y: 346, endPoint x: 1144, endPoint y: 332, distance: 15.8
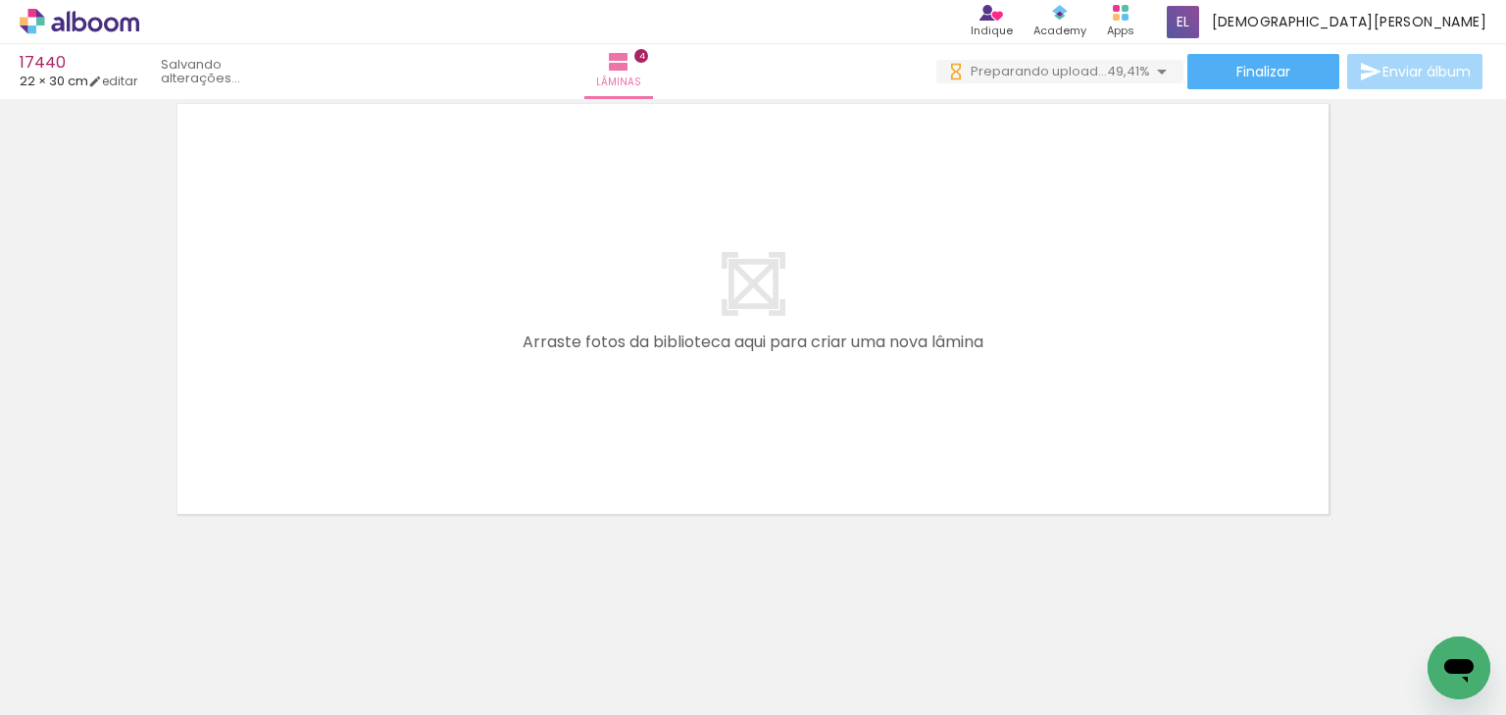
click at [855, 353] on quentale-layouter at bounding box center [753, 309] width 1171 height 430
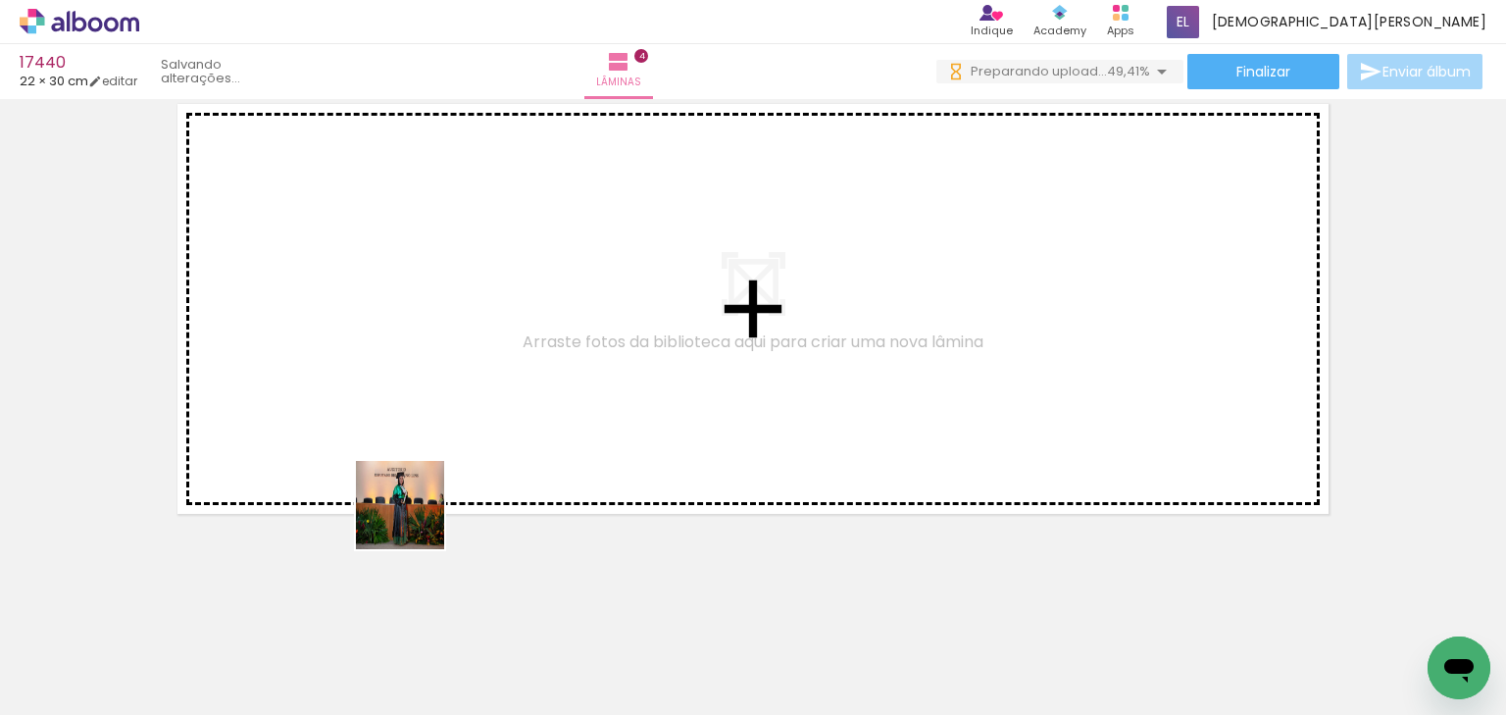
drag, startPoint x: 415, startPoint y: 520, endPoint x: 477, endPoint y: 531, distance: 62.7
click at [407, 427] on quentale-workspace at bounding box center [753, 357] width 1506 height 715
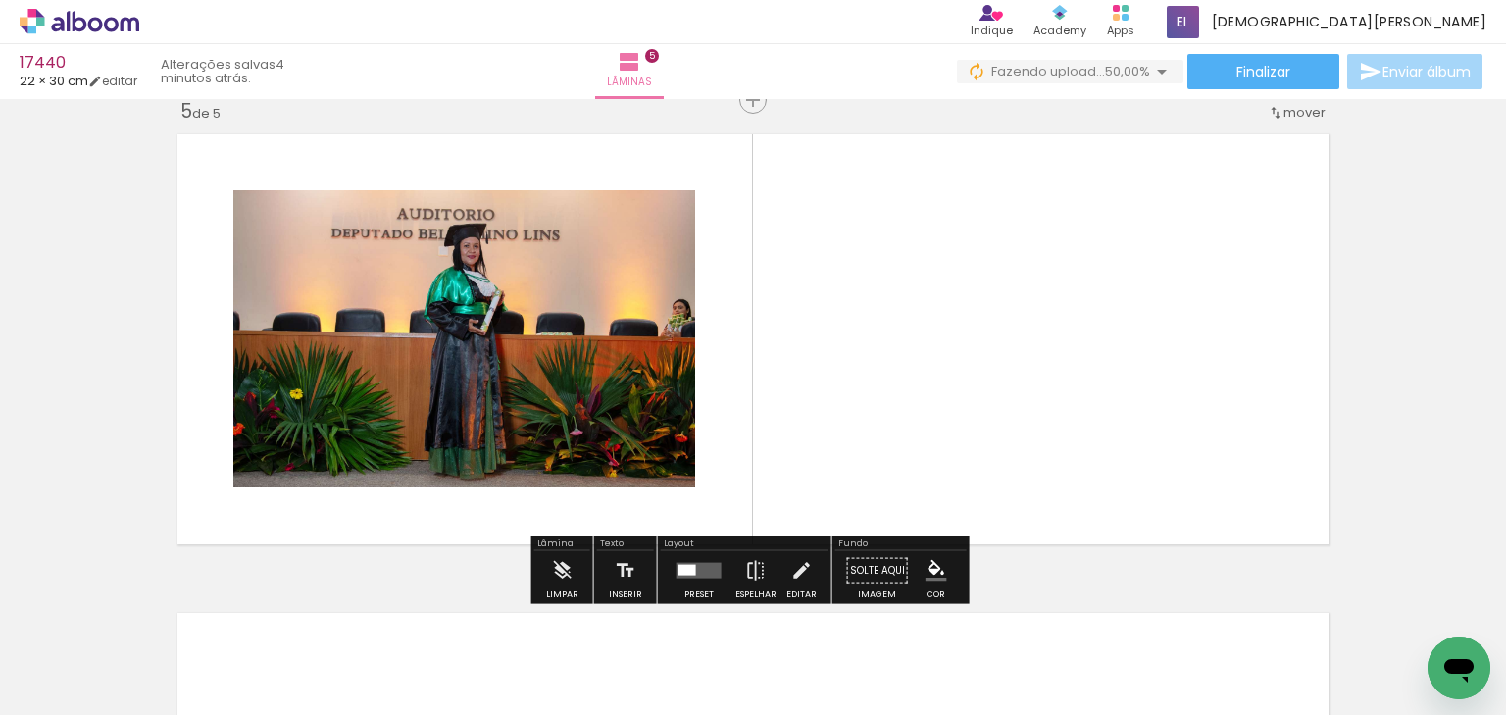
scroll to position [1939, 0]
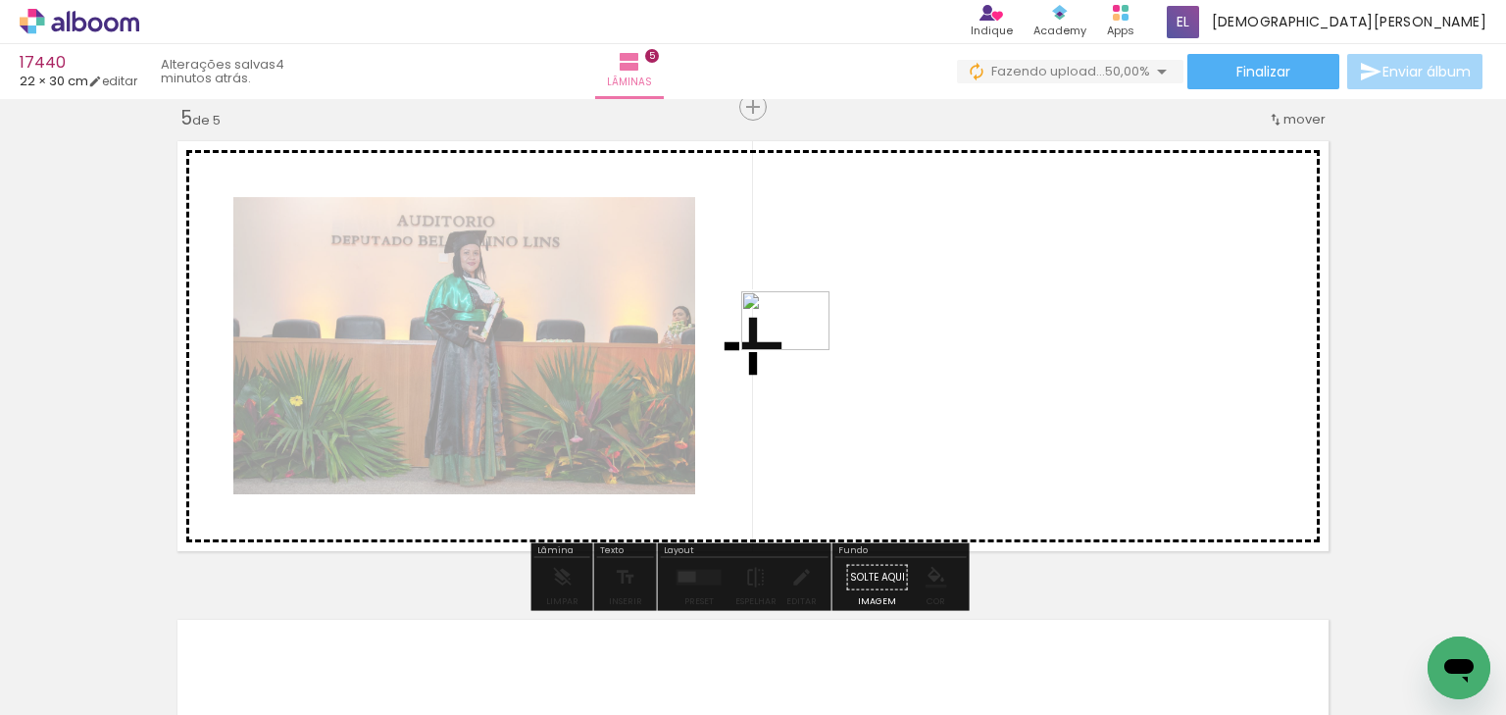
drag, startPoint x: 653, startPoint y: 517, endPoint x: 800, endPoint y: 350, distance: 222.3
click at [800, 350] on quentale-workspace at bounding box center [753, 357] width 1506 height 715
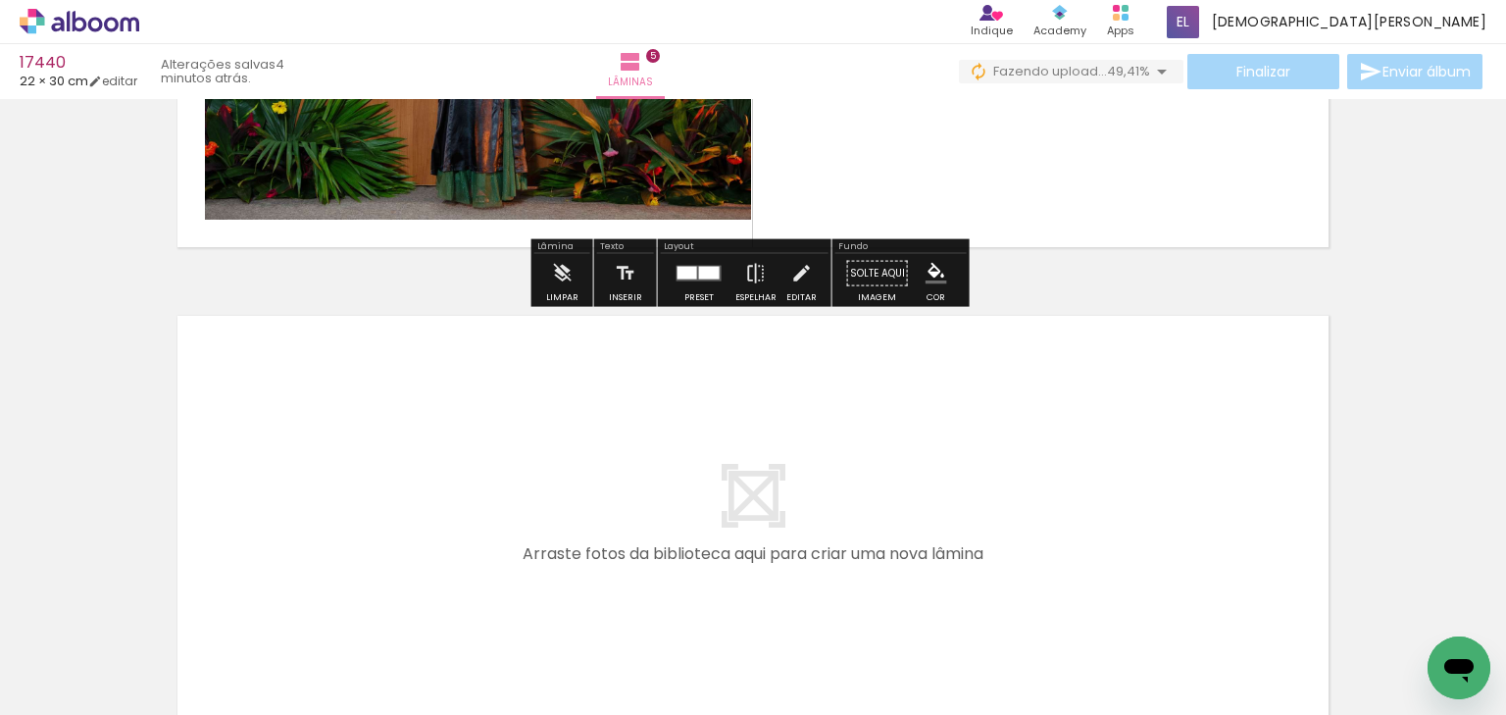
scroll to position [2410, 0]
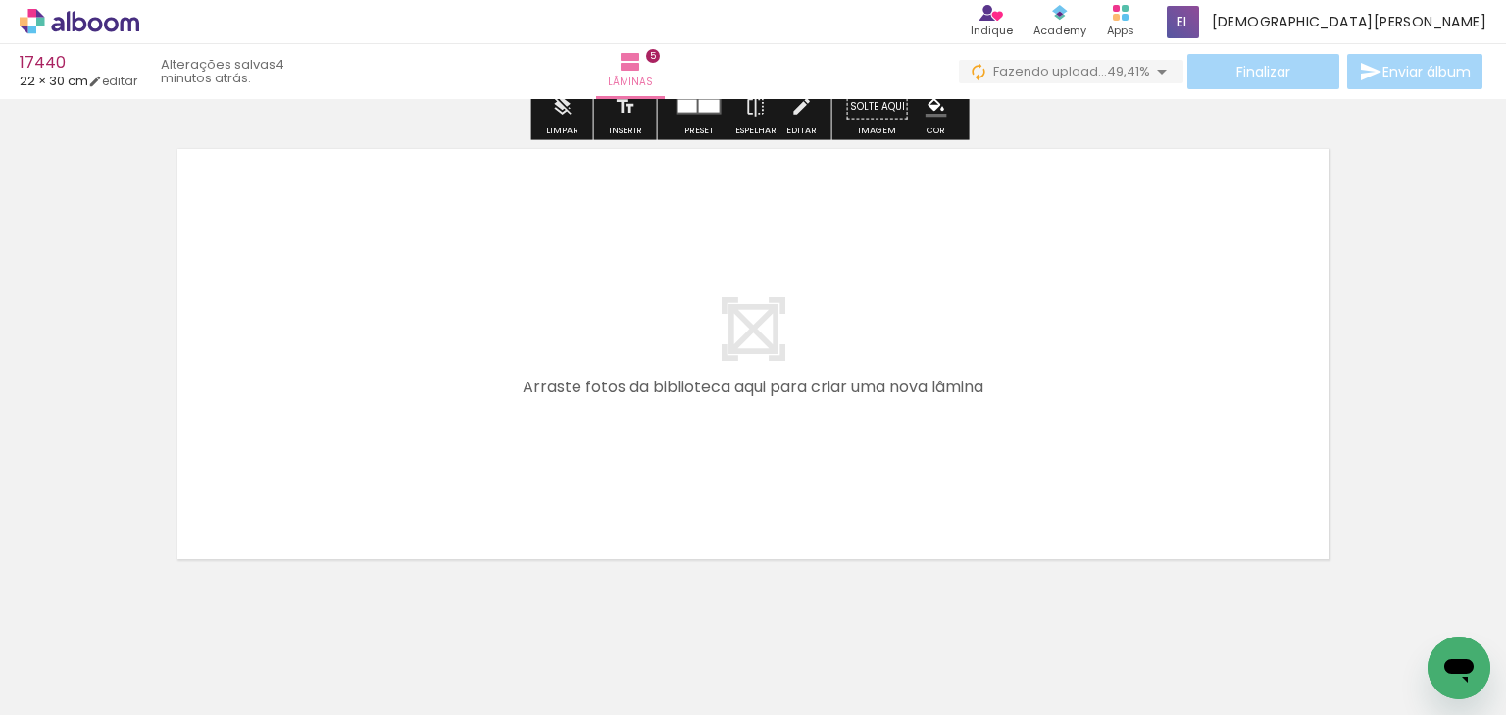
drag, startPoint x: 400, startPoint y: 527, endPoint x: 416, endPoint y: 478, distance: 51.5
click at [416, 478] on quentale-workspace at bounding box center [753, 357] width 1506 height 715
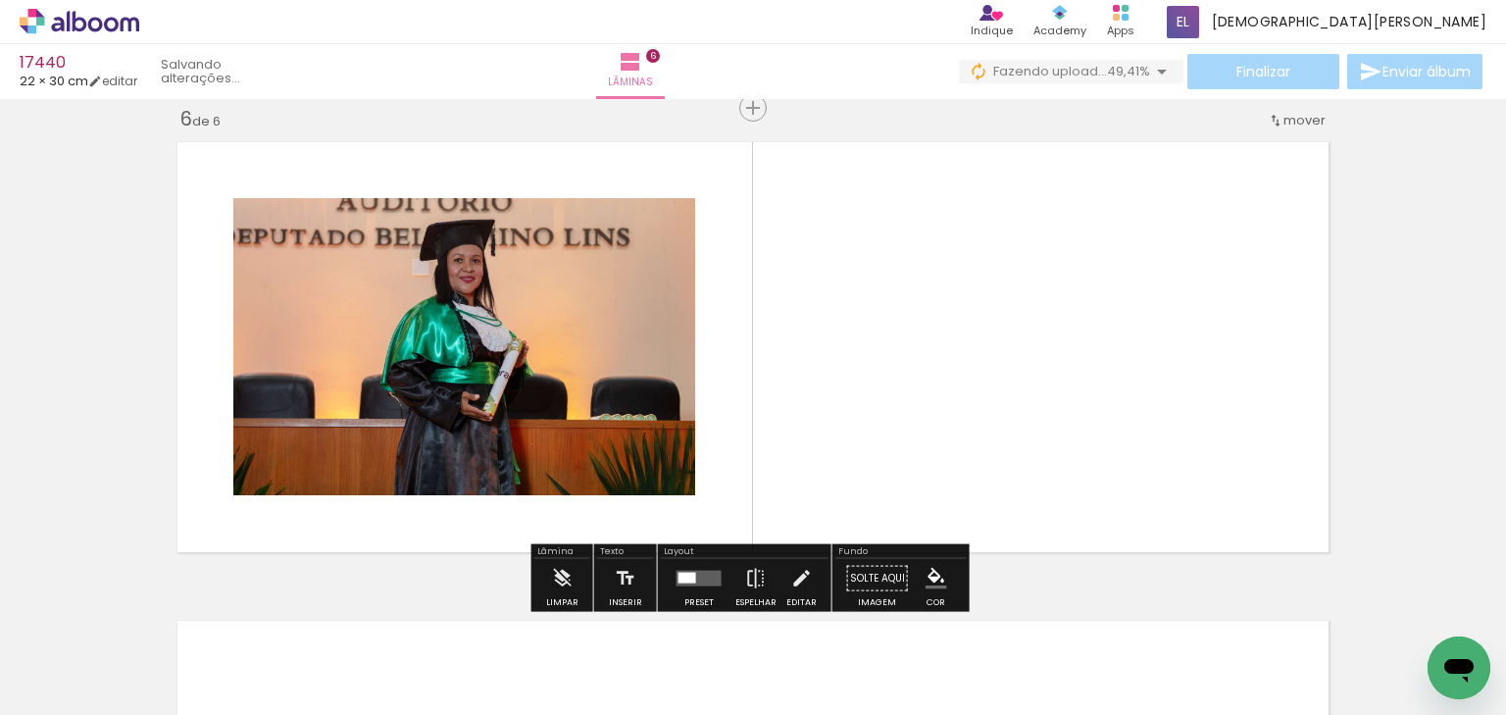
scroll to position [2417, 0]
drag, startPoint x: 645, startPoint y: 656, endPoint x: 771, endPoint y: 380, distance: 303.7
click at [771, 380] on quentale-workspace at bounding box center [753, 357] width 1506 height 715
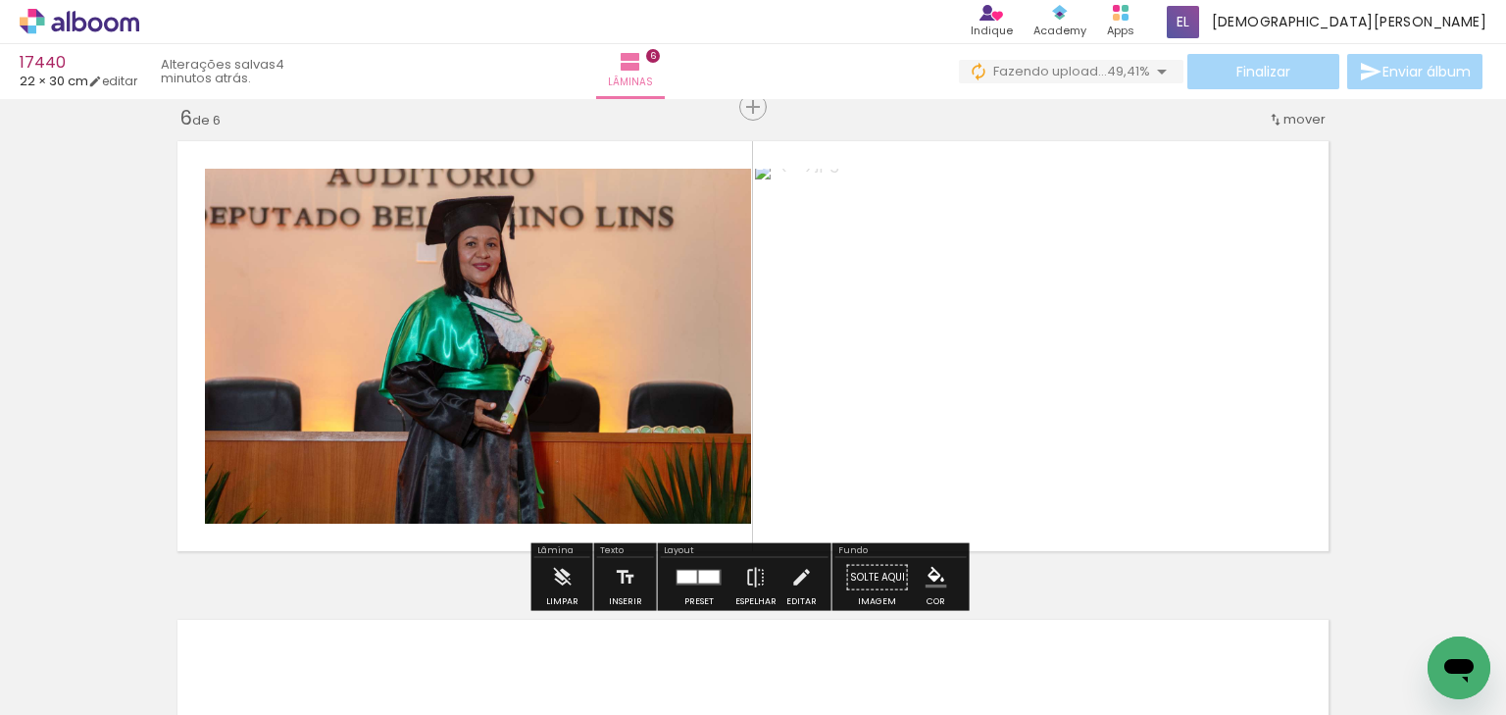
drag, startPoint x: 761, startPoint y: 655, endPoint x: 775, endPoint y: 414, distance: 241.6
click at [775, 414] on quentale-workspace at bounding box center [753, 357] width 1506 height 715
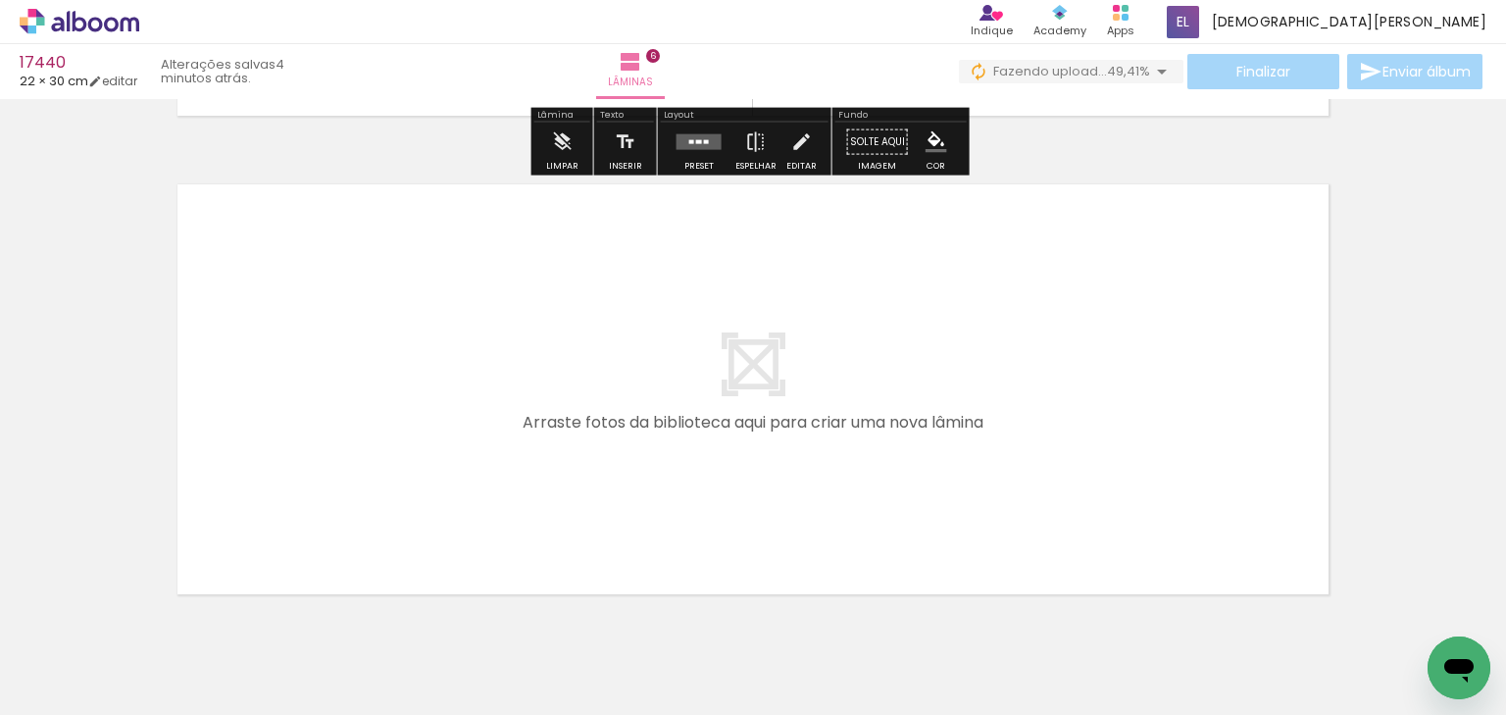
scroll to position [2888, 0]
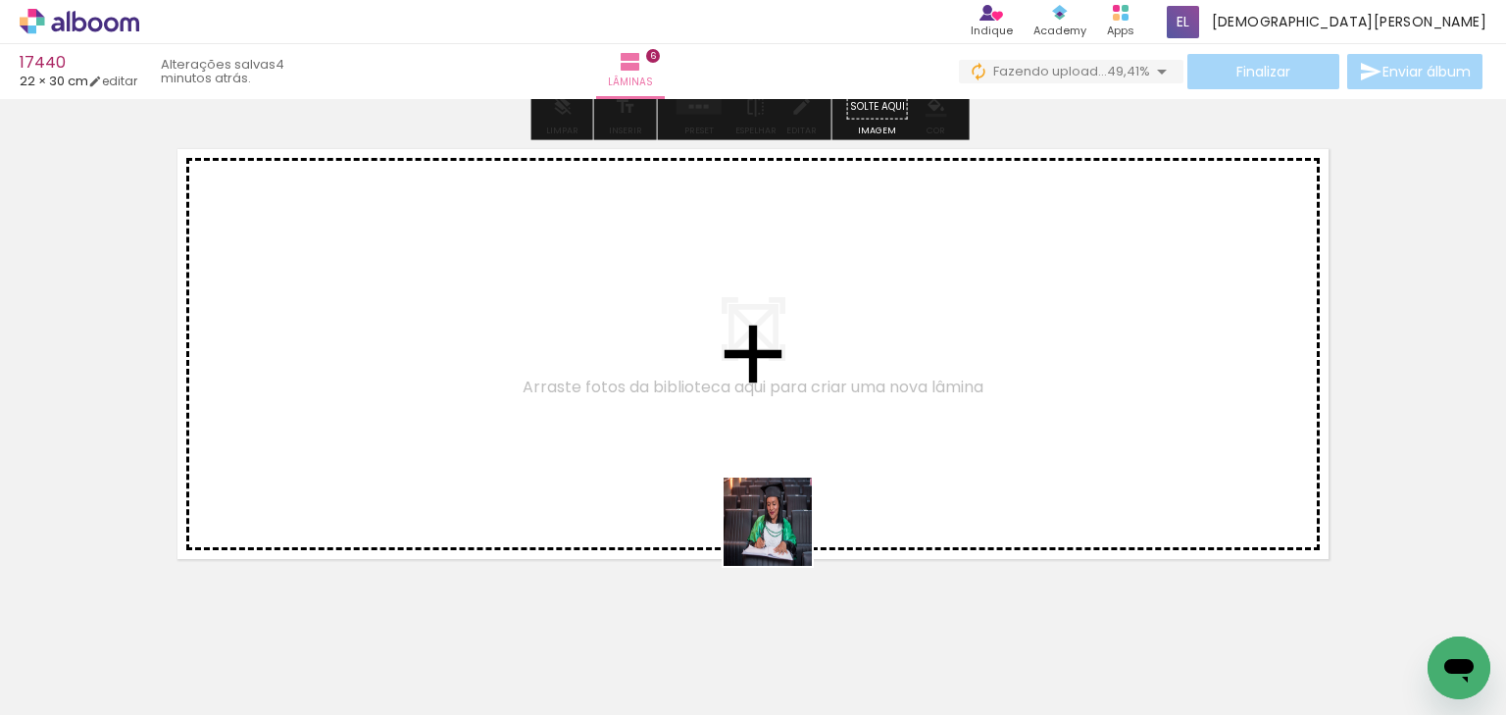
drag, startPoint x: 970, startPoint y: 670, endPoint x: 973, endPoint y: 577, distance: 93.2
click at [773, 519] on quentale-workspace at bounding box center [753, 357] width 1506 height 715
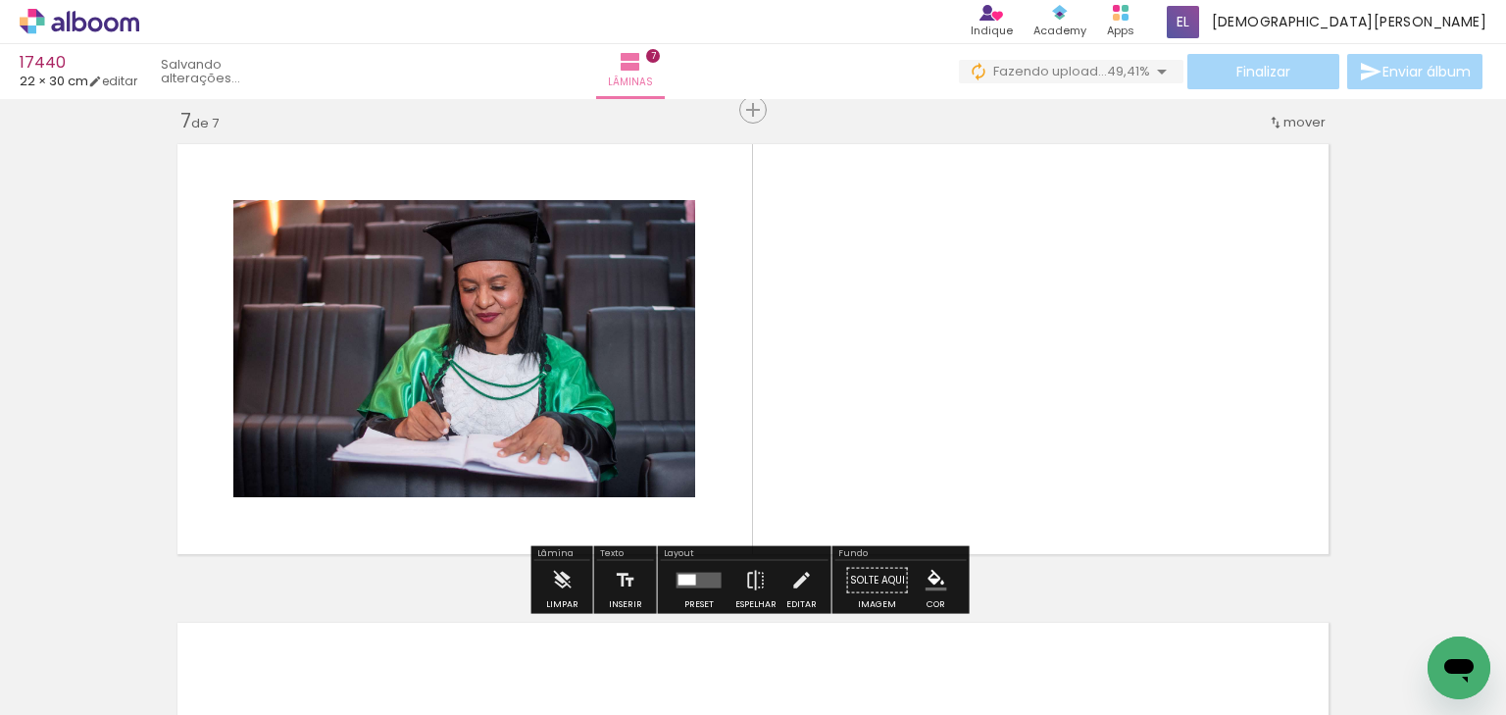
scroll to position [2896, 0]
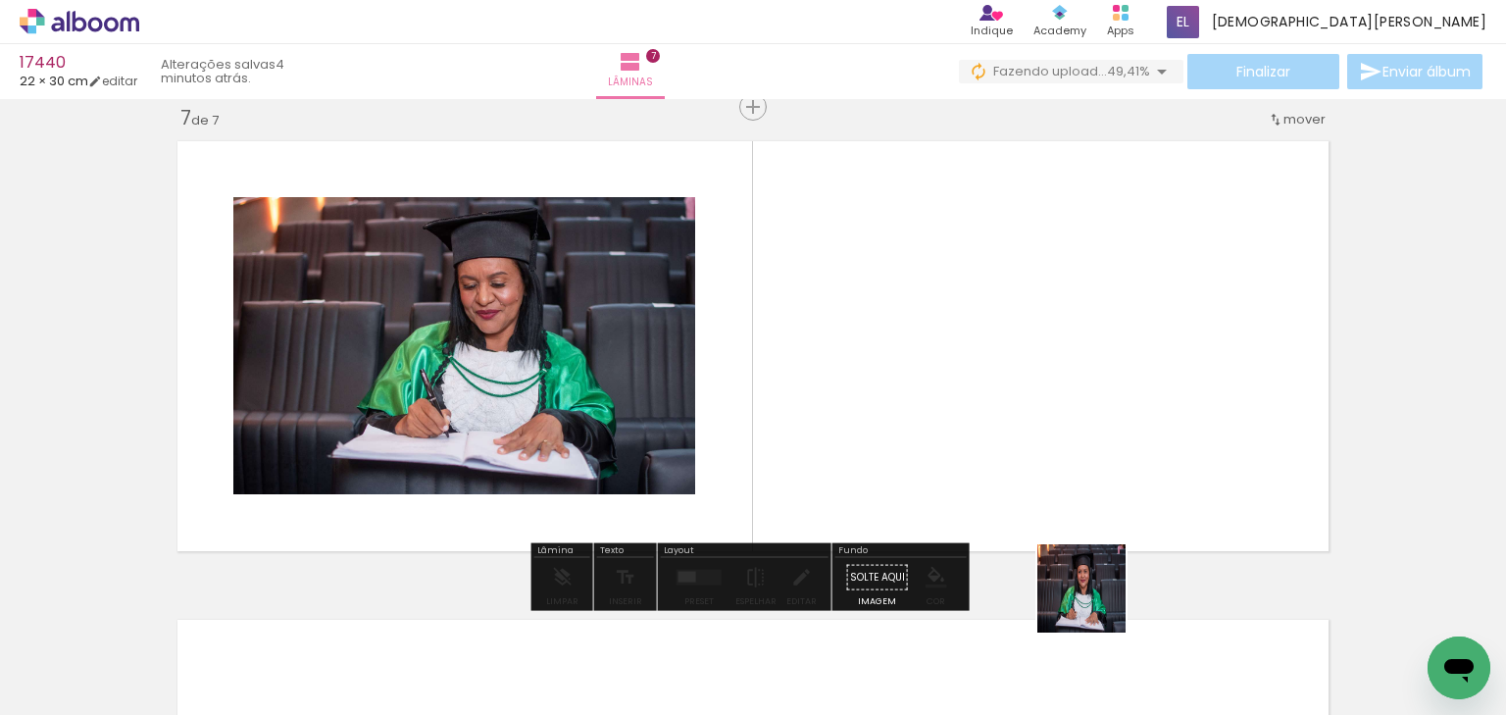
drag, startPoint x: 1096, startPoint y: 603, endPoint x: 1130, endPoint y: 459, distance: 148.0
click at [1130, 459] on quentale-workspace at bounding box center [753, 357] width 1506 height 715
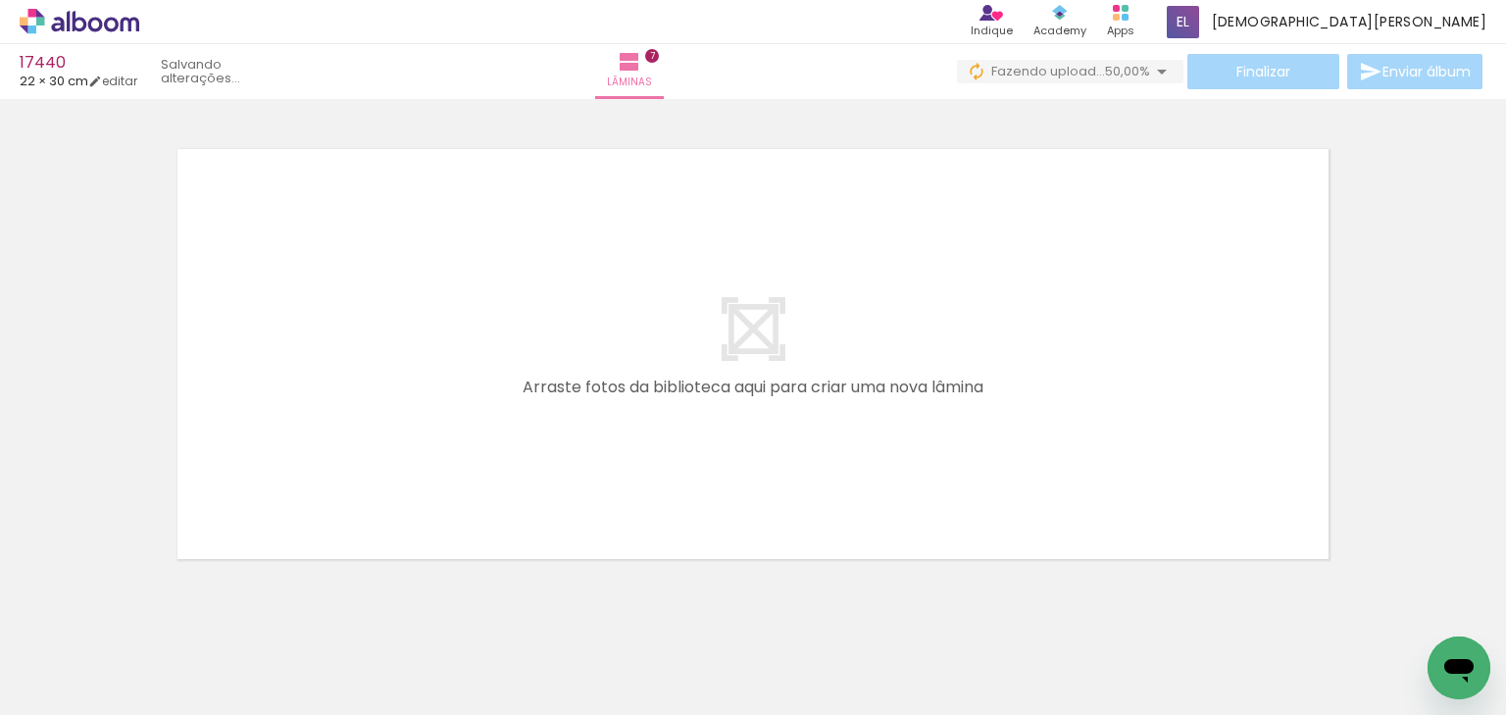
scroll to position [0, 2990]
drag, startPoint x: 490, startPoint y: 645, endPoint x: 552, endPoint y: 562, distance: 103.8
click at [462, 475] on quentale-workspace at bounding box center [753, 357] width 1506 height 715
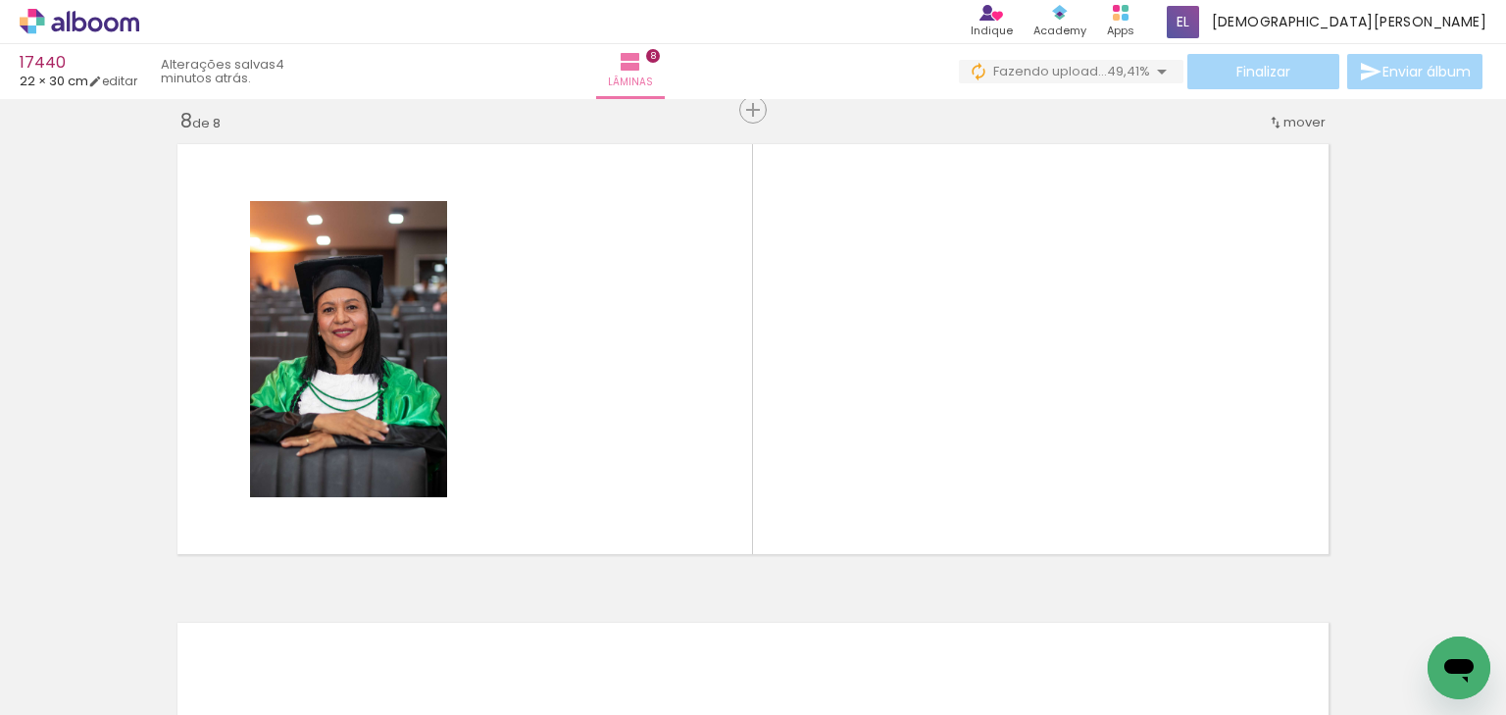
scroll to position [3375, 0]
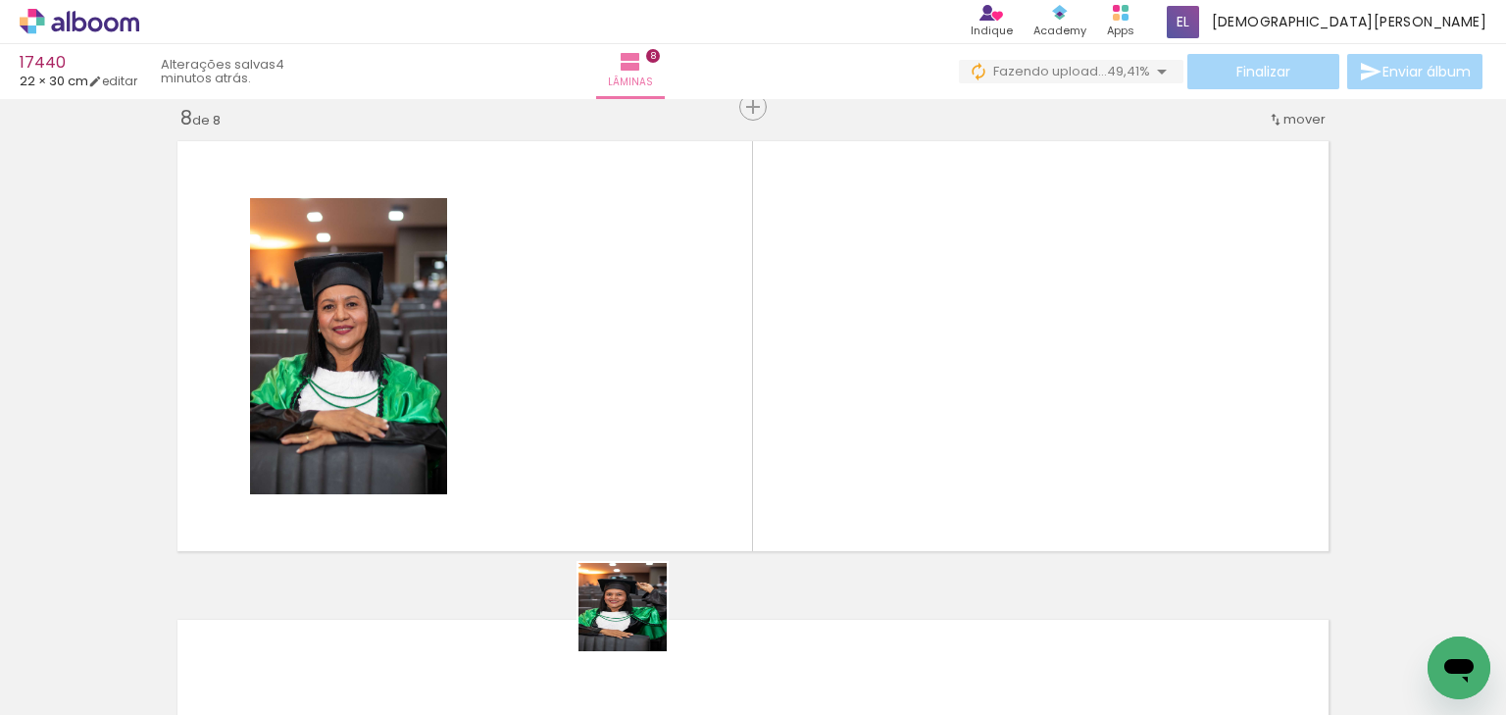
drag, startPoint x: 645, startPoint y: 661, endPoint x: 735, endPoint y: 580, distance: 120.8
click at [625, 496] on quentale-workspace at bounding box center [753, 357] width 1506 height 715
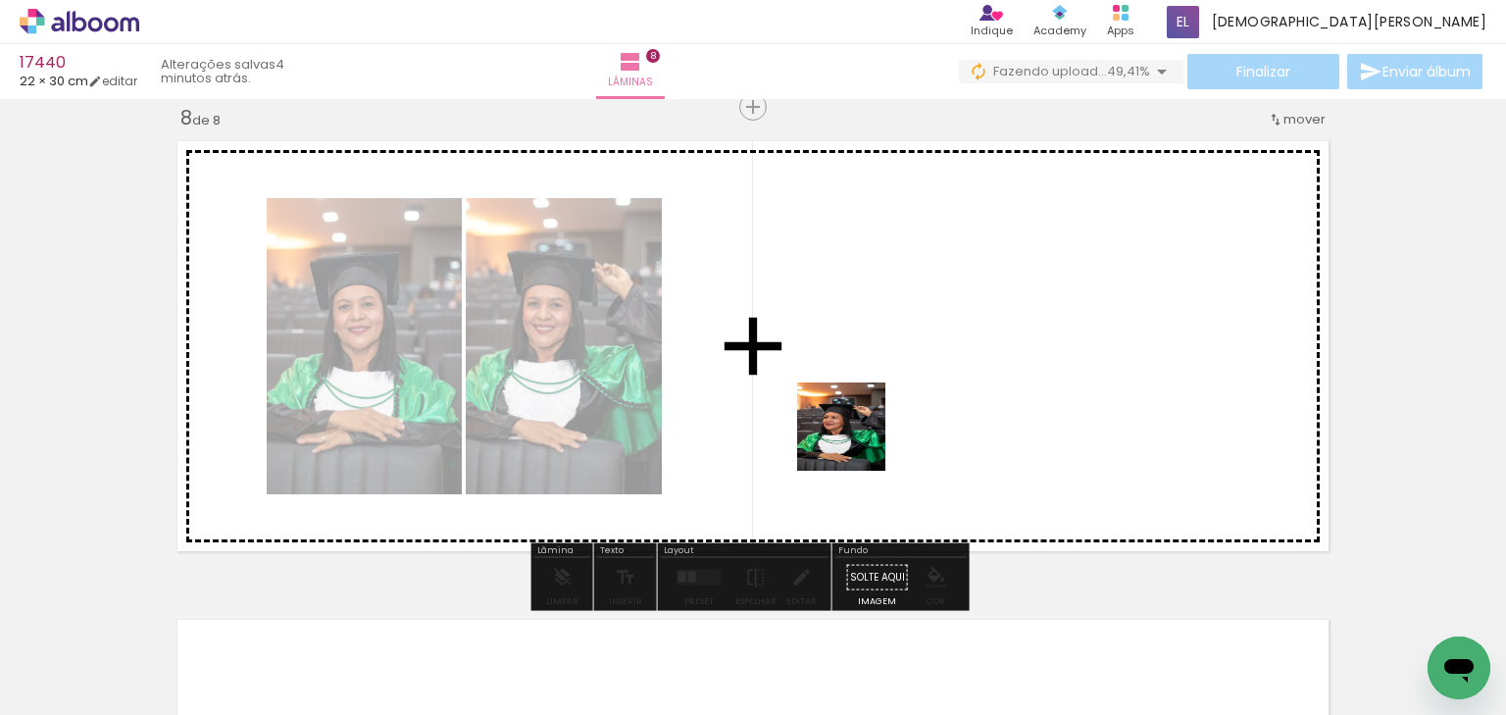
drag, startPoint x: 758, startPoint y: 638, endPoint x: 899, endPoint y: 361, distance: 311.4
click at [899, 361] on quentale-workspace at bounding box center [753, 357] width 1506 height 715
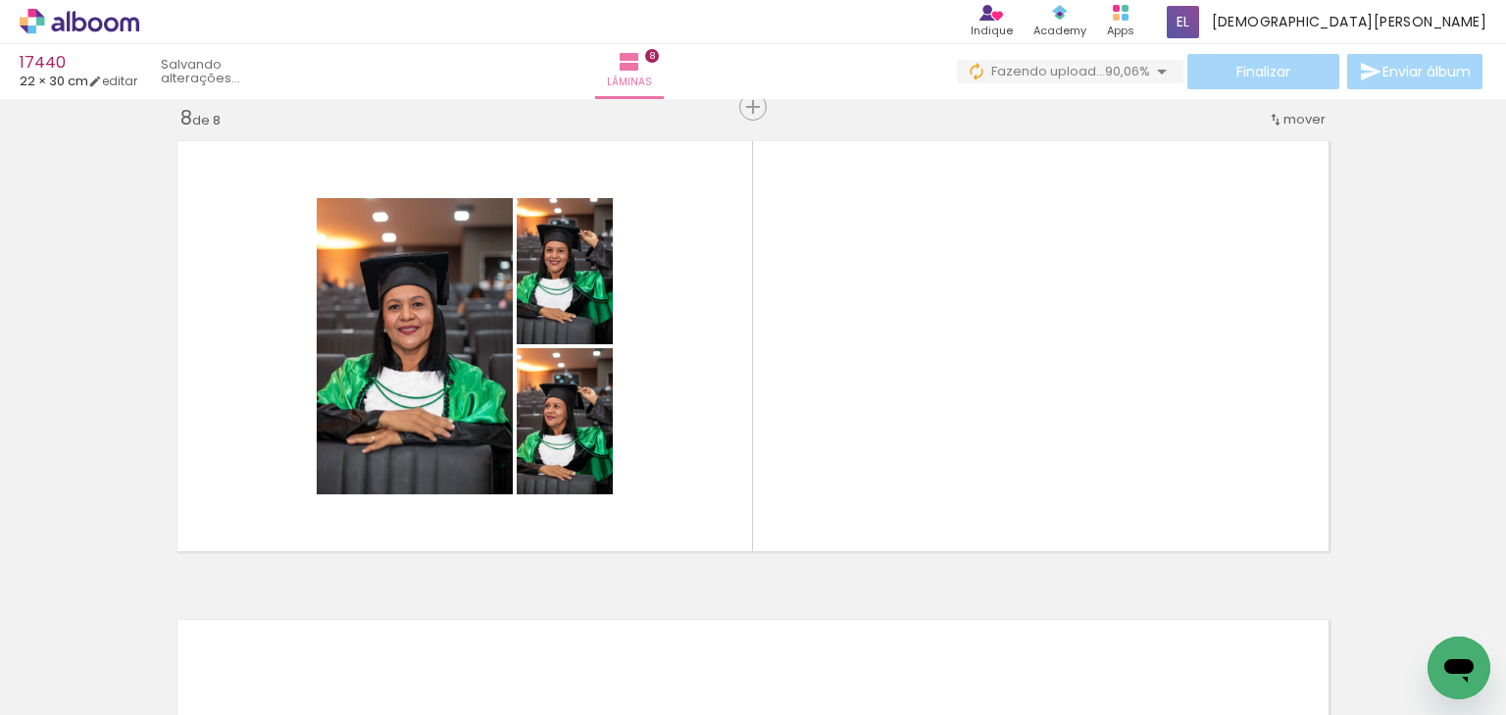
scroll to position [0, 17417]
drag, startPoint x: 1453, startPoint y: 623, endPoint x: 920, endPoint y: 341, distance: 603.2
click at [1428, 636] on html at bounding box center [1459, 667] width 63 height 63
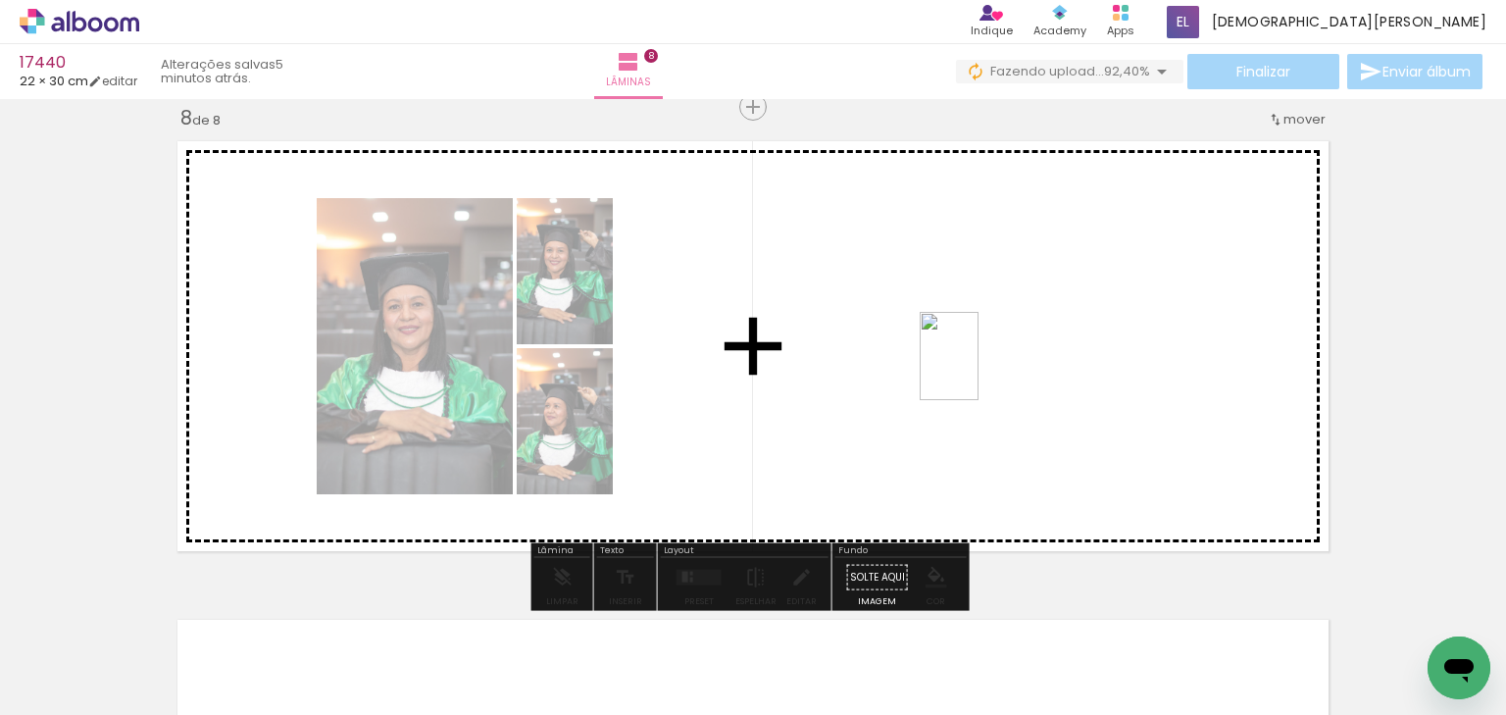
drag, startPoint x: 1444, startPoint y: 626, endPoint x: 979, endPoint y: 371, distance: 530.2
click at [979, 371] on quentale-workspace at bounding box center [753, 357] width 1506 height 715
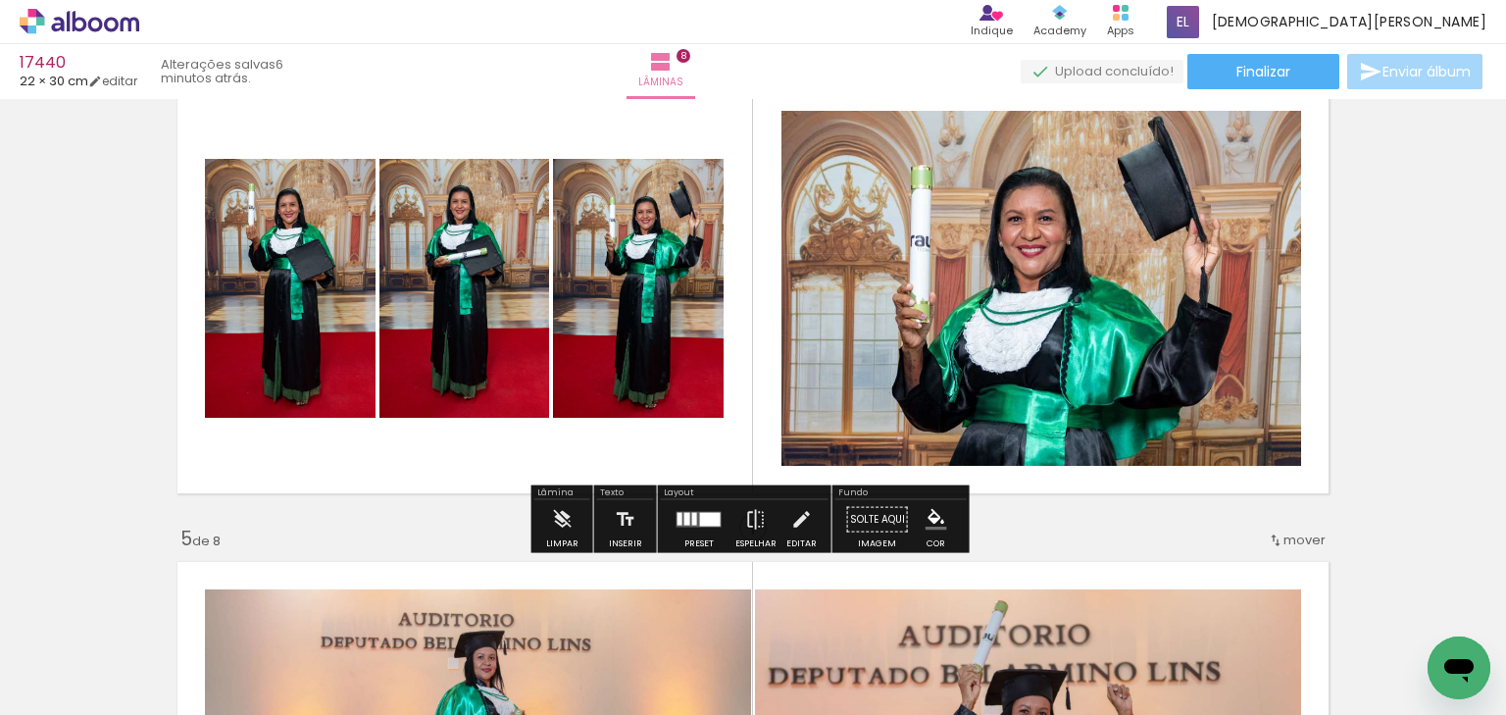
scroll to position [1772, 0]
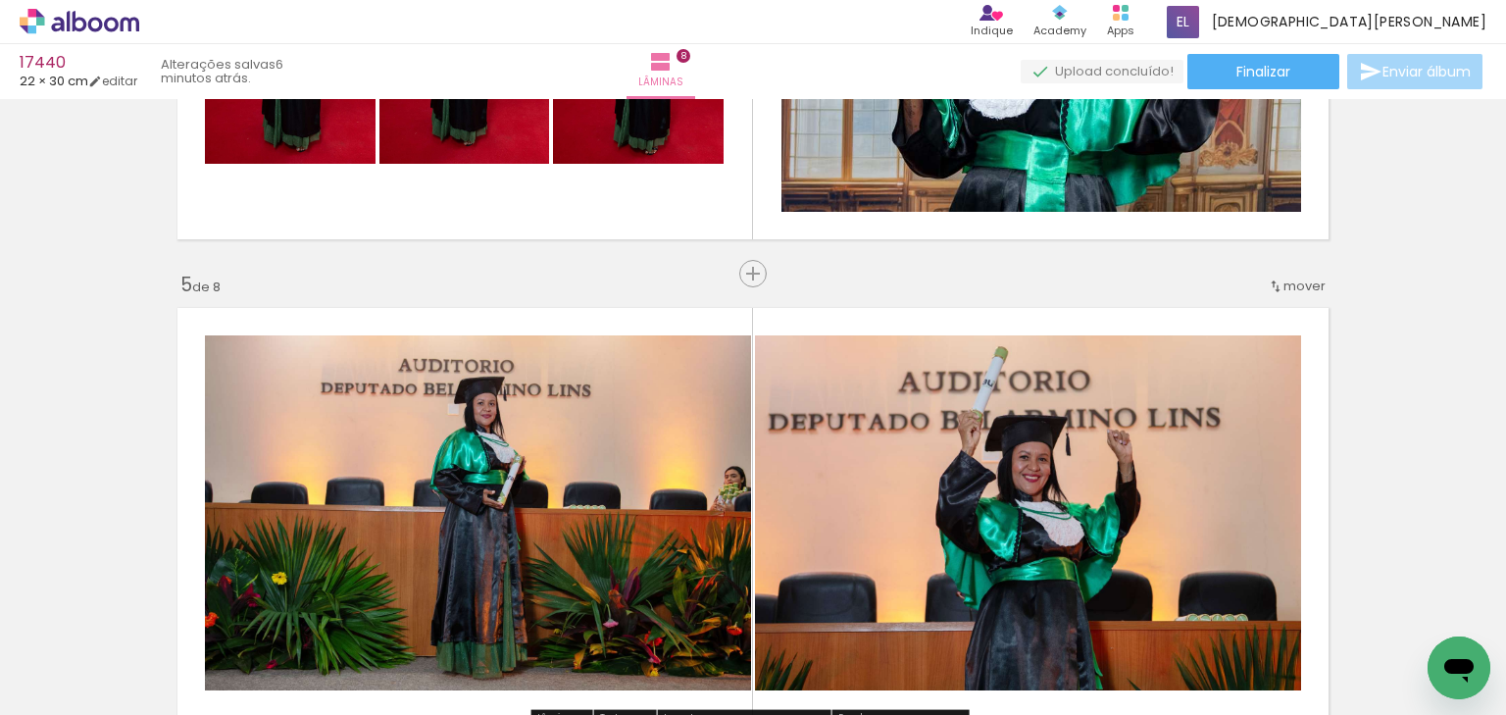
drag, startPoint x: 742, startPoint y: 270, endPoint x: 761, endPoint y: 300, distance: 35.7
click at [765, 270] on span "Inserir lâmina" at bounding box center [803, 274] width 76 height 13
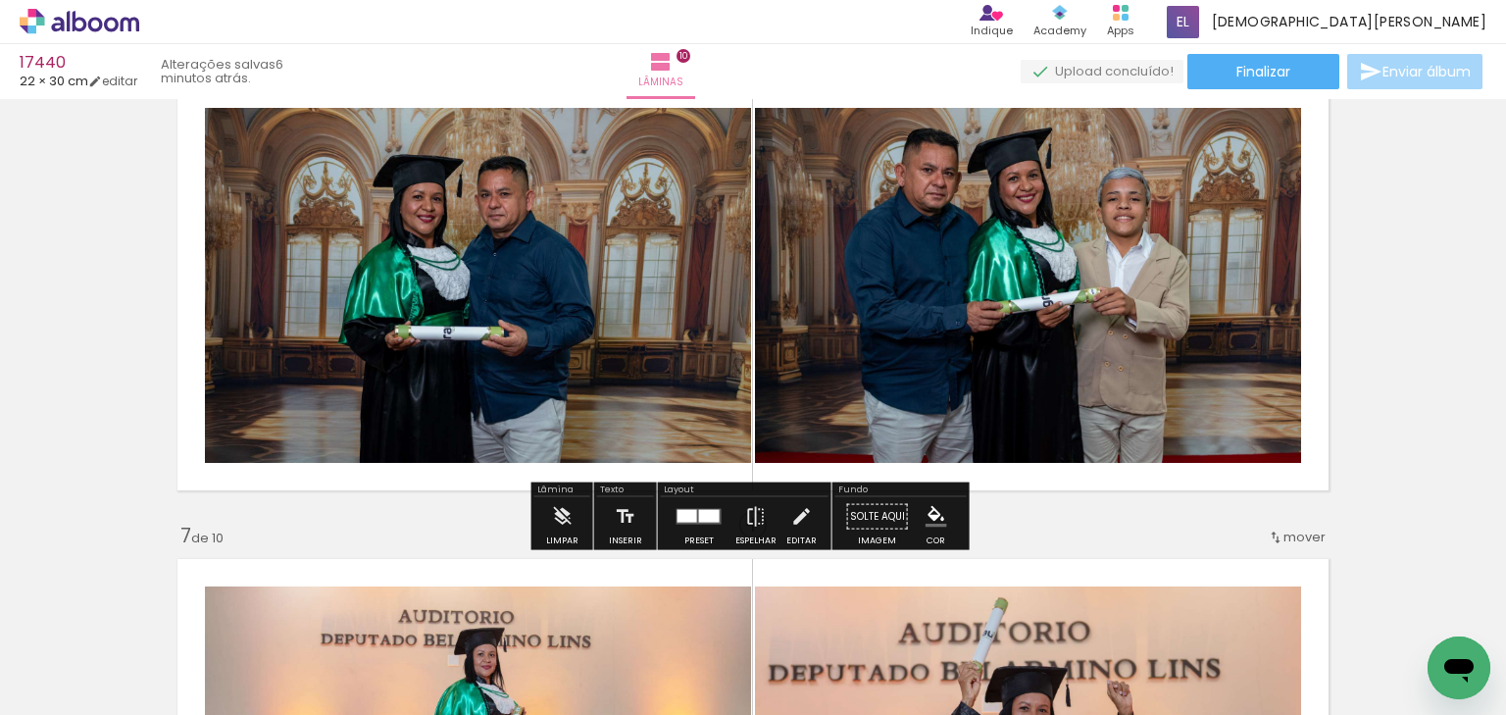
scroll to position [0, 4036]
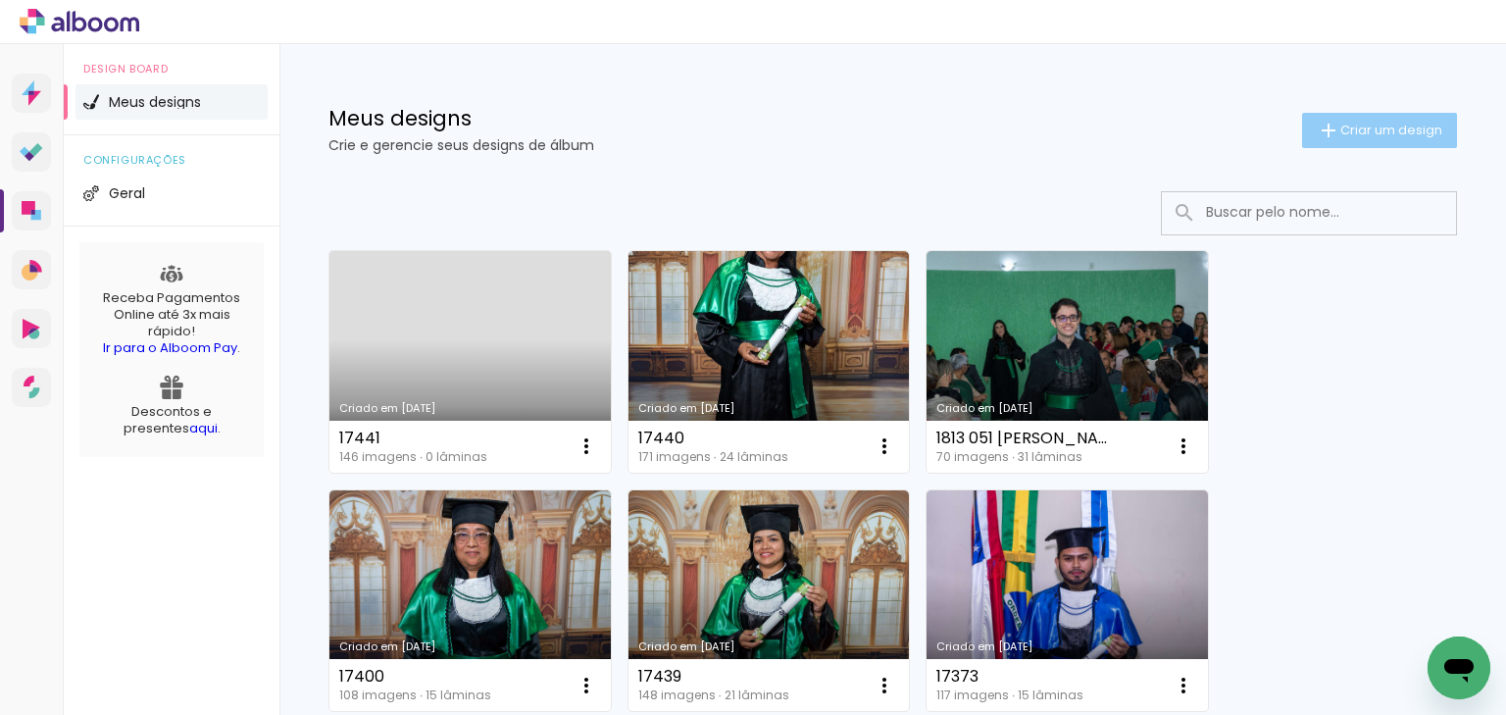
click at [1362, 117] on paper-button "Criar um design" at bounding box center [1379, 130] width 155 height 35
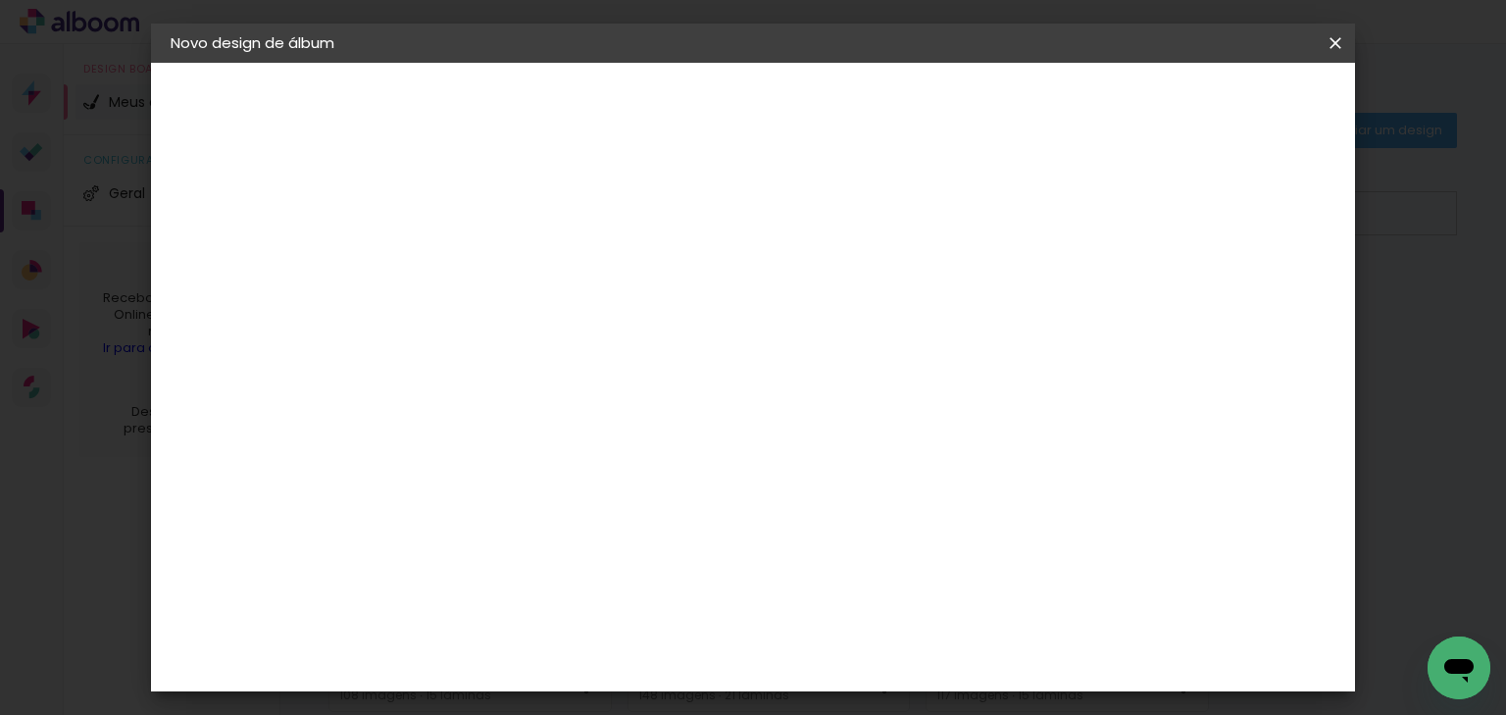
click at [491, 267] on input at bounding box center [491, 263] width 0 height 30
type input "17442"
type paper-input "17442"
click at [0, 0] on slot "Avançar" at bounding box center [0, 0] width 0 height 0
click at [0, 0] on slot "Tamanho Livre" at bounding box center [0, 0] width 0 height 0
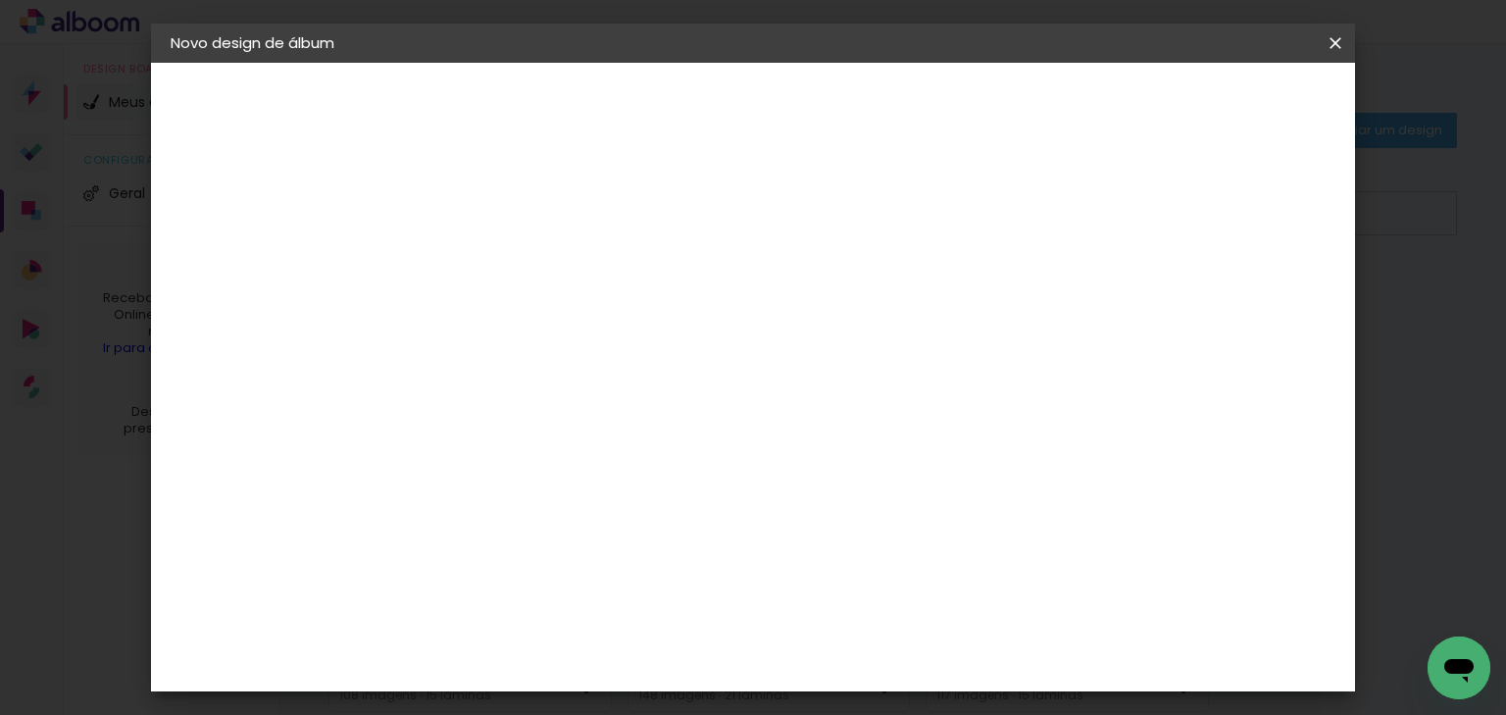
click at [0, 0] on slot "Avançar" at bounding box center [0, 0] width 0 height 0
click at [1119, 220] on div at bounding box center [1110, 226] width 18 height 18
type paper-checkbox "on"
drag, startPoint x: 432, startPoint y: 534, endPoint x: 472, endPoint y: 550, distance: 43.5
click at [474, 552] on div "30" at bounding box center [441, 540] width 75 height 29
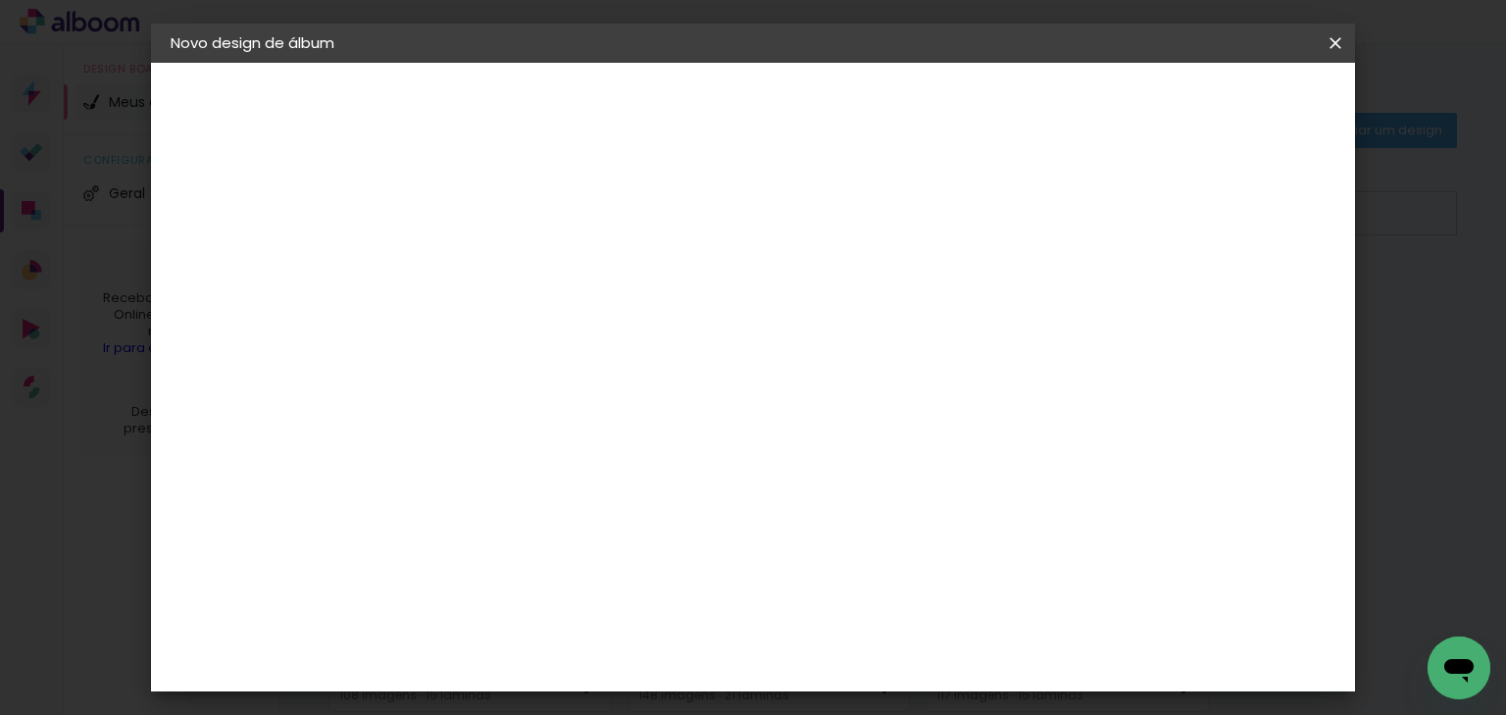
type input "22"
type paper-input "22"
click at [1216, 99] on span "Iniciar design" at bounding box center [1171, 104] width 89 height 14
click at [1216, 97] on span "Iniciar design" at bounding box center [1171, 104] width 89 height 14
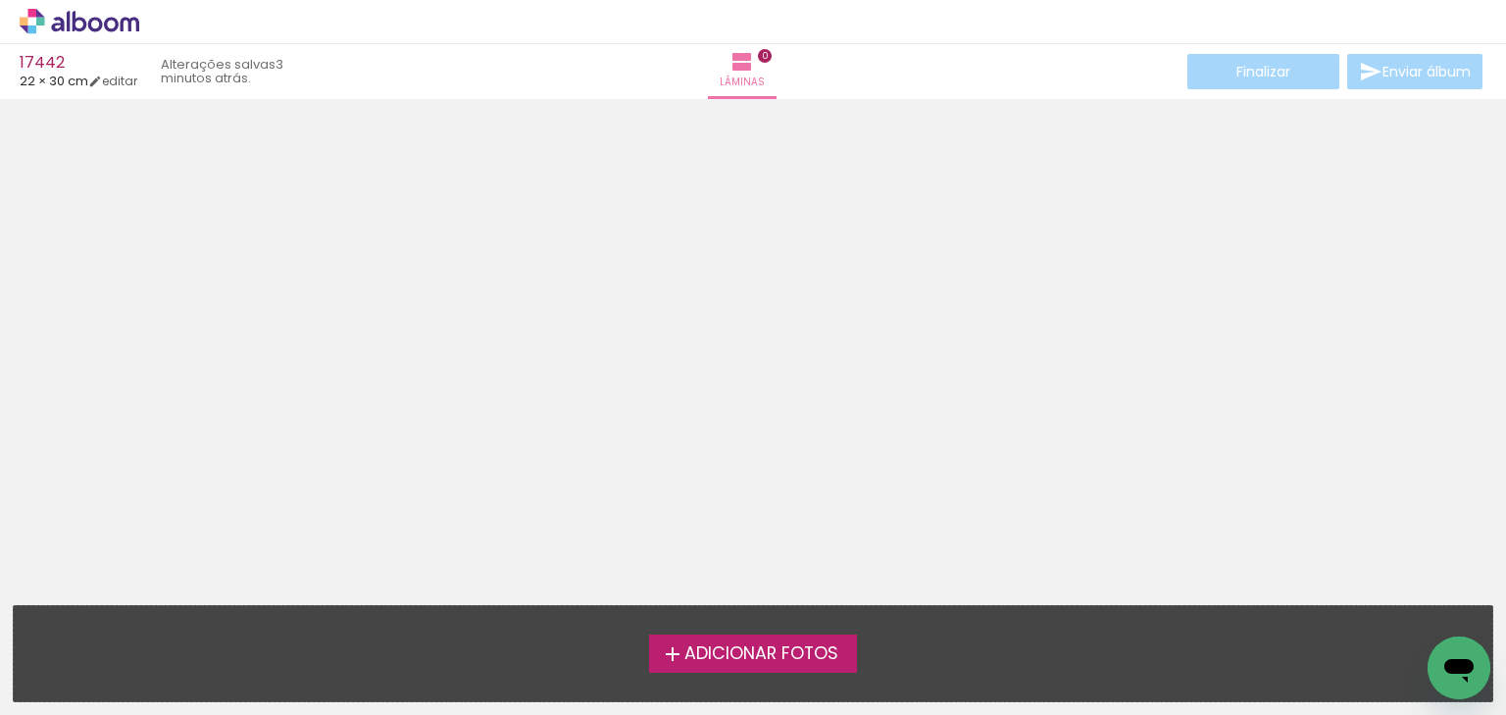
drag, startPoint x: 671, startPoint y: 229, endPoint x: 522, endPoint y: 6, distance: 267.9
click at [663, 206] on div at bounding box center [753, 346] width 1506 height 480
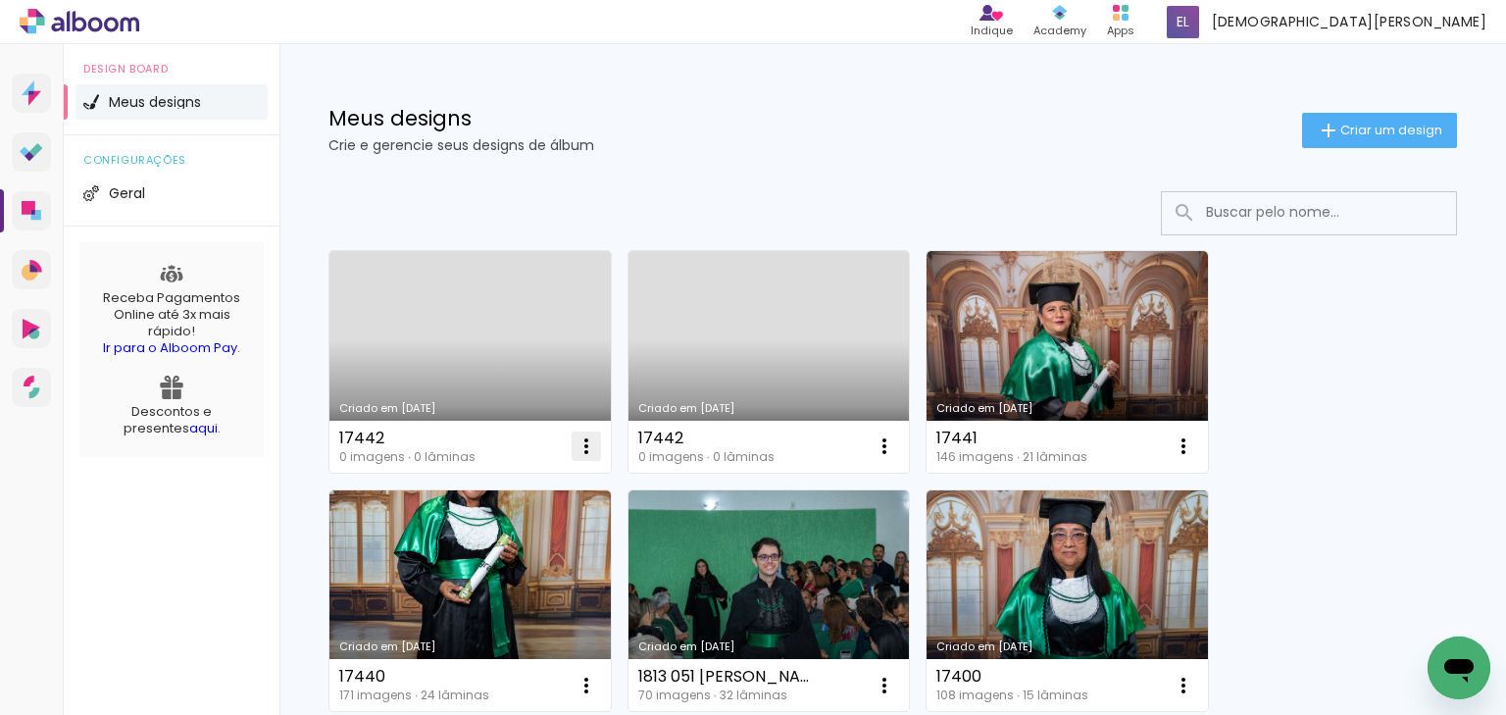
click at [585, 438] on iron-icon at bounding box center [587, 446] width 24 height 24
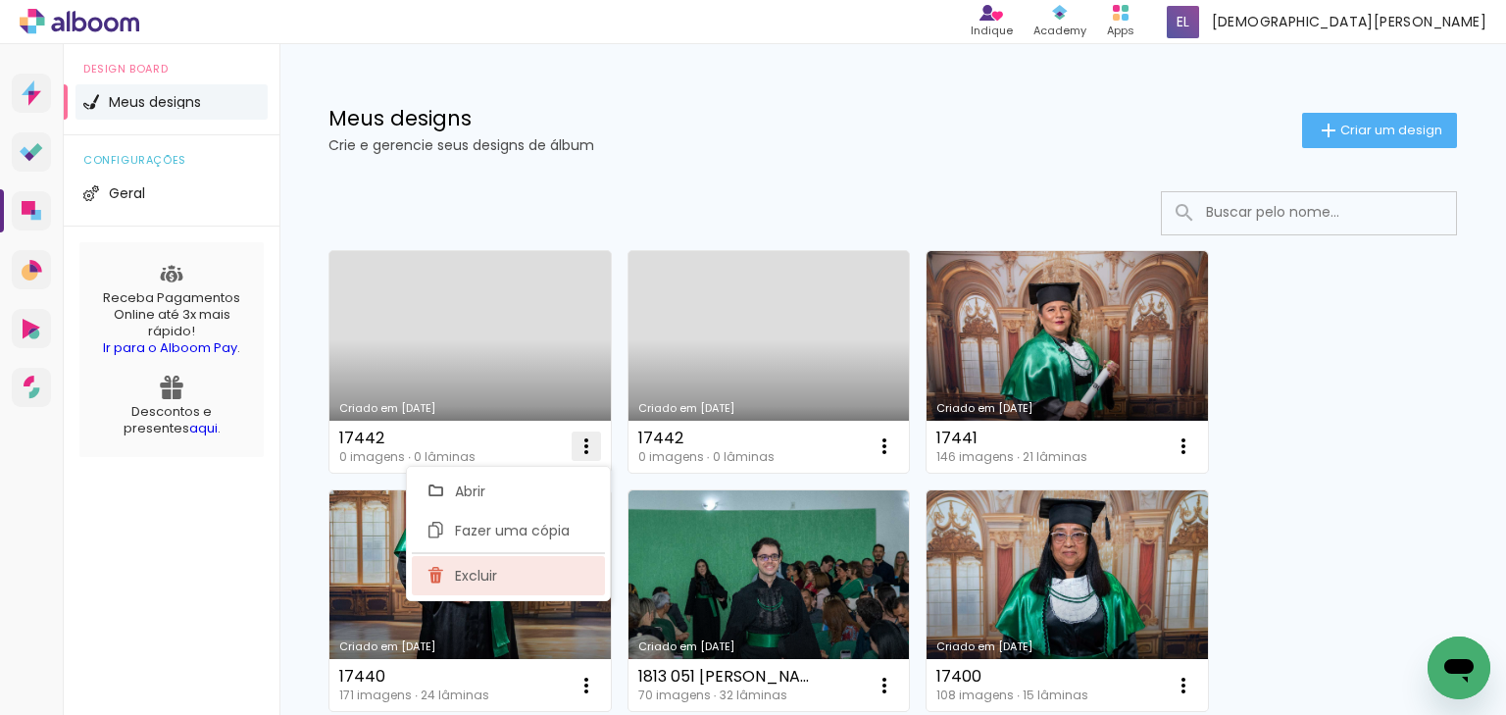
click at [461, 573] on span "Excluir" at bounding box center [476, 576] width 42 height 14
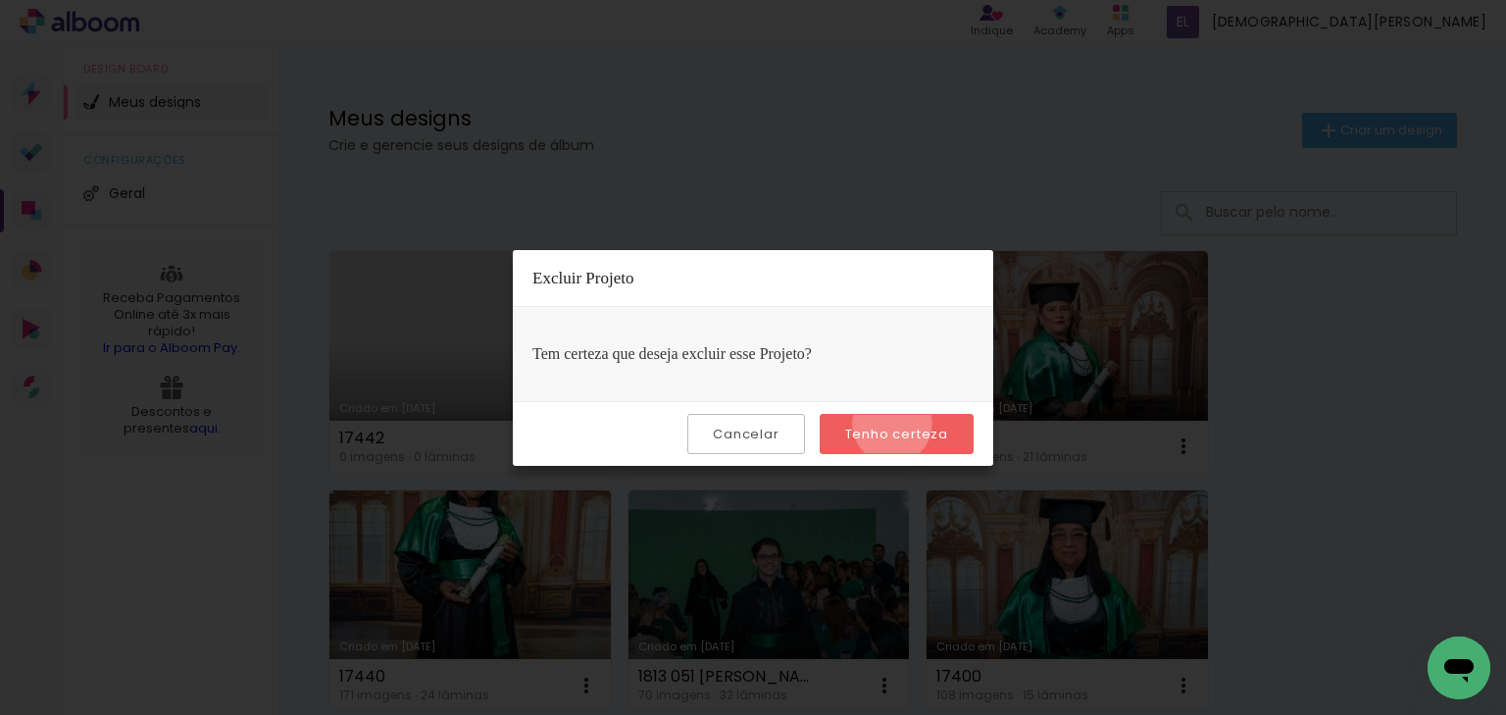
click at [0, 0] on slot "Tenho certeza" at bounding box center [0, 0] width 0 height 0
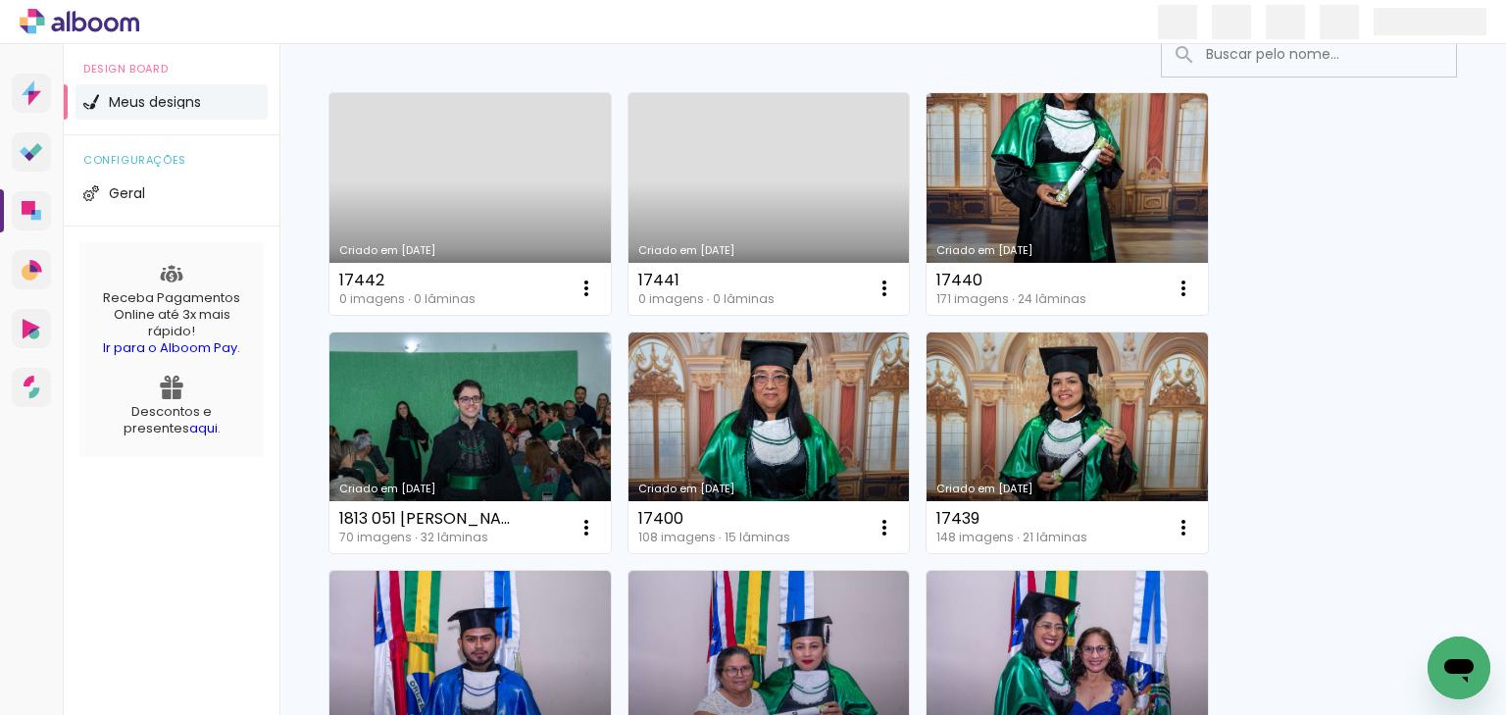
scroll to position [157, 0]
